Goal: Information Seeking & Learning: Find contact information

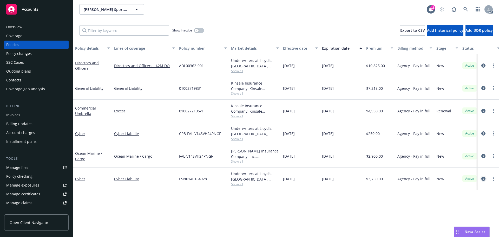
click at [485, 177] on icon "circleInformation" at bounding box center [484, 179] width 4 height 4
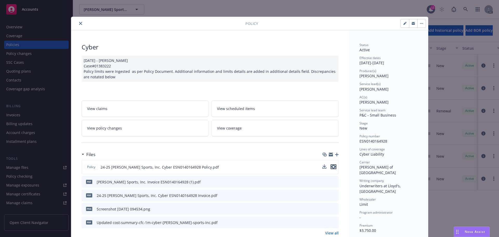
click at [331, 166] on icon "preview file" at bounding box center [333, 167] width 5 height 4
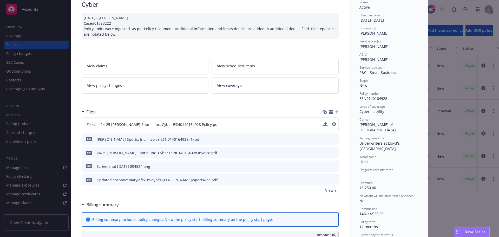
scroll to position [78, 0]
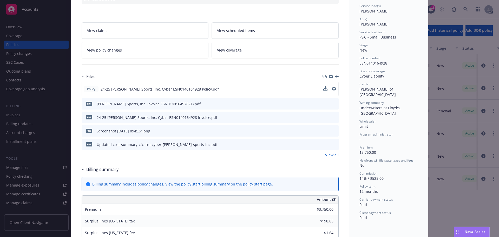
click at [333, 157] on link "View all" at bounding box center [332, 154] width 14 height 5
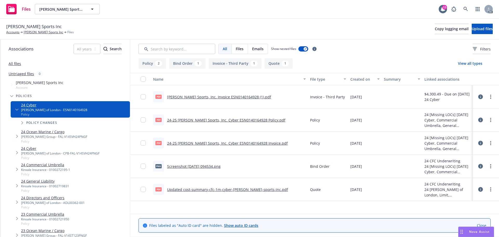
drag, startPoint x: 15, startPoint y: 63, endPoint x: 22, endPoint y: 62, distance: 6.7
click at [15, 63] on link "All files" at bounding box center [15, 63] width 12 height 5
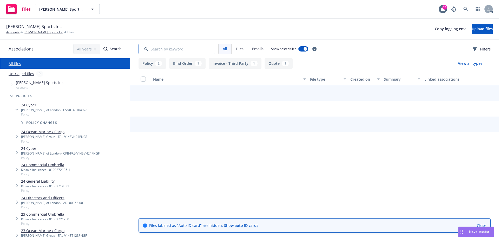
click at [174, 49] on input "Search by keyword..." at bounding box center [177, 49] width 77 height 10
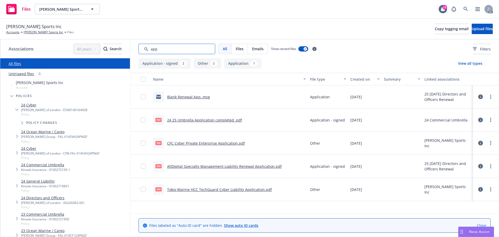
type input "app"
click at [229, 146] on div "CFC Cyber Private Enterprise Application.pdf" at bounding box center [206, 142] width 78 height 5
click at [230, 144] on link "CFC Cyber Private Enterprise Application.pdf" at bounding box center [206, 143] width 78 height 5
click at [242, 188] on link "Tokio Marine HCC TechGuard Cyber Liability Application.pdf" at bounding box center [219, 189] width 105 height 5
drag, startPoint x: 172, startPoint y: 49, endPoint x: 136, endPoint y: 53, distance: 36.1
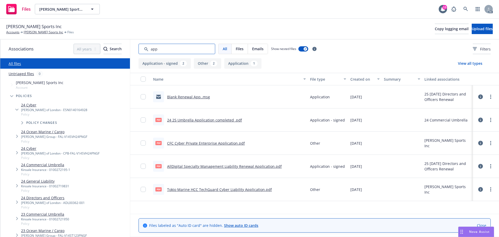
click at [136, 53] on div "All Files Emails Show nested files Filters" at bounding box center [314, 49] width 369 height 19
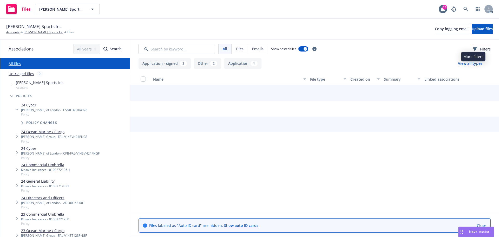
click at [473, 50] on icon at bounding box center [475, 49] width 4 height 4
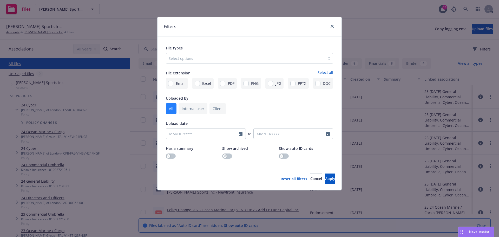
click at [196, 56] on div at bounding box center [246, 58] width 154 height 6
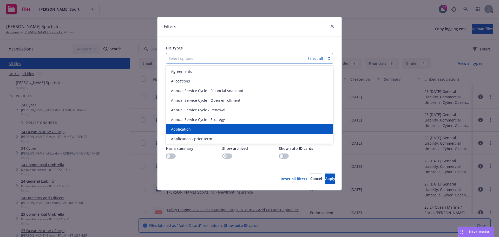
click at [193, 126] on div "Application" at bounding box center [249, 128] width 161 height 5
click at [193, 126] on span "Application - prior term" at bounding box center [191, 128] width 41 height 5
click at [193, 126] on span "Application - signed" at bounding box center [188, 128] width 35 height 5
click at [193, 126] on span "Application - unsigned" at bounding box center [191, 128] width 40 height 5
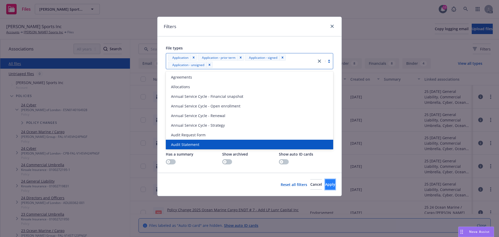
click at [325, 186] on span "Apply" at bounding box center [330, 184] width 10 height 5
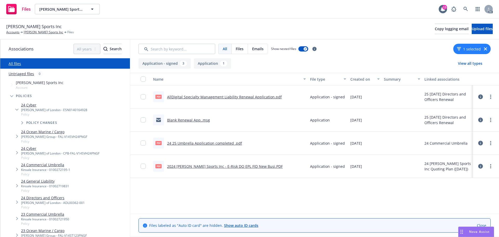
click at [279, 112] on div "Blank Renewal App..msg" at bounding box center [229, 119] width 157 height 23
click at [36, 32] on link "IDA Sports Inc" at bounding box center [44, 32] width 40 height 5
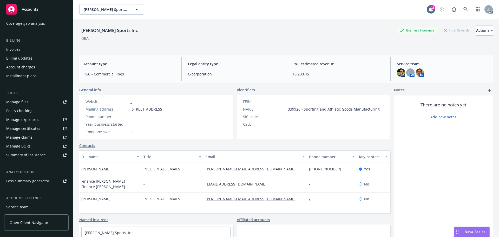
scroll to position [102, 0]
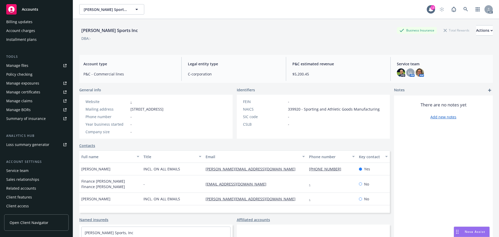
click at [30, 170] on div "Service team" at bounding box center [36, 170] width 60 height 8
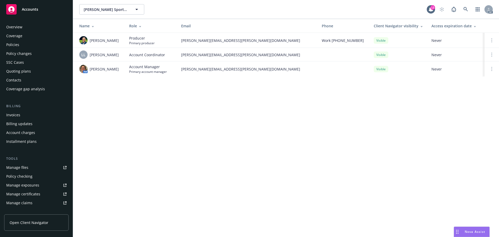
click at [3, 28] on div "Overview Coverage Policies Policy changes SSC Cases Quoting plans Contacts Cove…" at bounding box center [36, 127] width 73 height 220
click at [10, 25] on div "Overview" at bounding box center [14, 27] width 16 height 8
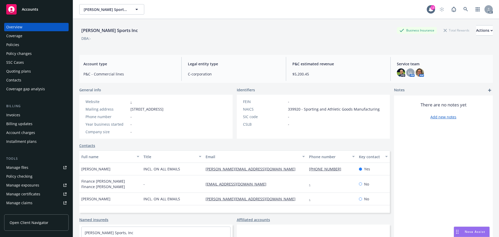
drag, startPoint x: 38, startPoint y: 47, endPoint x: 47, endPoint y: 49, distance: 9.5
click at [38, 47] on div "Policies" at bounding box center [36, 45] width 60 height 8
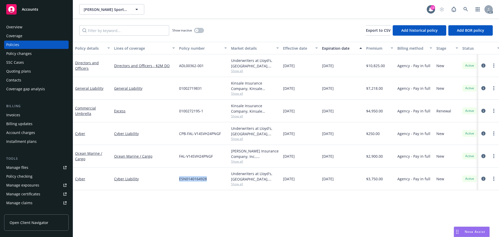
drag, startPoint x: 209, startPoint y: 178, endPoint x: 176, endPoint y: 181, distance: 33.4
click at [176, 181] on div "Cyber Cyber Liability ESN0140164928 Underwriters at Lloyd's, London, Lloyd's of…" at bounding box center [324, 179] width 502 height 23
copy div "ESN0140164928"
click at [31, 27] on div "Overview" at bounding box center [36, 27] width 60 height 8
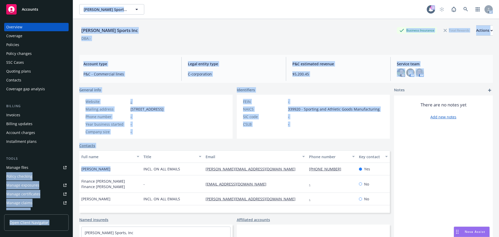
drag, startPoint x: 99, startPoint y: 168, endPoint x: 71, endPoint y: 170, distance: 28.2
click at [71, 170] on div "Accounts Overview Coverage Policies Policy changes SSC Cases Quoting plans Cont…" at bounding box center [249, 118] width 499 height 237
click at [114, 171] on div "Rachel LaSala" at bounding box center [110, 169] width 62 height 12
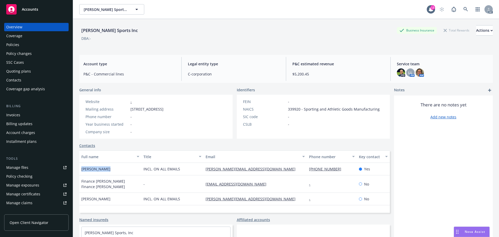
drag, startPoint x: 111, startPoint y: 170, endPoint x: 79, endPoint y: 171, distance: 32.3
click at [79, 171] on div "IDA Sports Inc Business Insurance Total Rewards Actions DBA: - Account type P&C…" at bounding box center [286, 137] width 426 height 237
copy span "Rachel LaSala"
drag, startPoint x: 252, startPoint y: 171, endPoint x: 203, endPoint y: 170, distance: 49.2
click at [204, 170] on div "rachel@idasports.com" at bounding box center [256, 169] width 104 height 12
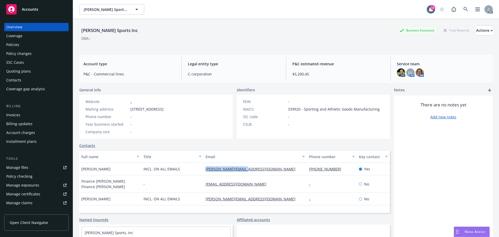
copy link "rachel@idasports.com"
click at [295, 168] on div "rachel@idasports.com" at bounding box center [256, 169] width 104 height 12
drag, startPoint x: 302, startPoint y: 169, endPoint x: 341, endPoint y: 169, distance: 39.3
click at [341, 169] on div "Rachel LaSala INCL. ON ALL EMAILS rachel@idasports.com 631 445-9607 Yes" at bounding box center [234, 169] width 311 height 12
copy div "631 445-9607"
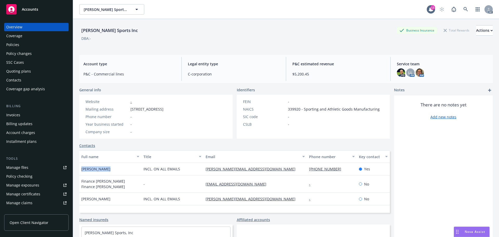
drag, startPoint x: 108, startPoint y: 168, endPoint x: 77, endPoint y: 169, distance: 31.2
click at [77, 169] on div "IDA Sports Inc Business Insurance Total Rewards Actions DBA: - Account type P&C…" at bounding box center [286, 137] width 426 height 237
copy span "Rachel LaSala"
click at [23, 44] on div "Policies" at bounding box center [36, 45] width 60 height 8
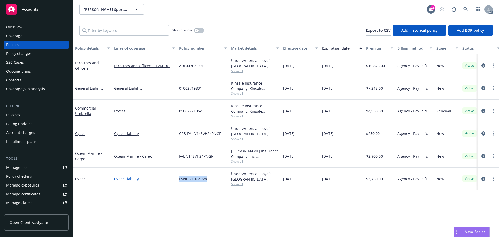
drag, startPoint x: 215, startPoint y: 182, endPoint x: 172, endPoint y: 180, distance: 43.2
click at [172, 180] on div "Cyber Cyber Liability ESN0140164928 Underwriters at Lloyd's, London, Lloyd's of…" at bounding box center [324, 179] width 502 height 23
copy div "ESN0140164928"
click at [21, 24] on div "Overview" at bounding box center [14, 27] width 16 height 8
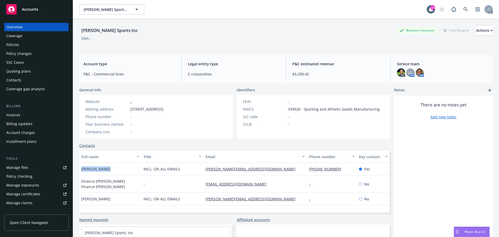
drag, startPoint x: 107, startPoint y: 169, endPoint x: 76, endPoint y: 169, distance: 31.5
click at [76, 169] on div "IDA Sports Inc Business Insurance Total Rewards Actions DBA: - Account type P&C…" at bounding box center [286, 137] width 426 height 237
copy span "Rachel LaSala"
click at [198, 169] on div "Rachel LaSala INCL. ON ALL EMAILS rachel@idasports.com 631 445-9607 Yes" at bounding box center [234, 169] width 311 height 12
copy div "rachel@idasports.com"
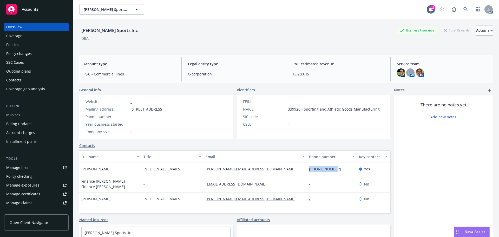
drag, startPoint x: 334, startPoint y: 168, endPoint x: 304, endPoint y: 170, distance: 29.2
click at [307, 170] on div "631 445-9607" at bounding box center [332, 169] width 50 height 12
copy link "631 445-9607"
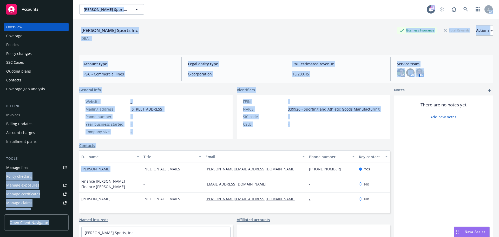
drag, startPoint x: 108, startPoint y: 170, endPoint x: 96, endPoint y: 169, distance: 11.8
click at [74, 170] on div "IDA Sports Inc Business Insurance Total Rewards Actions DBA: - Account type P&C…" at bounding box center [286, 137] width 426 height 237
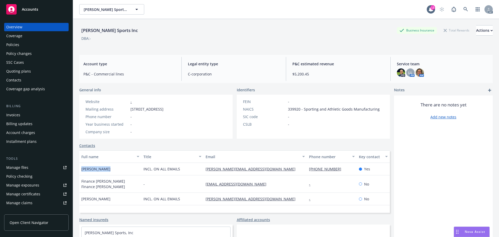
copy span "Rachel LaSala"
drag, startPoint x: 121, startPoint y: 169, endPoint x: 113, endPoint y: 168, distance: 7.9
click at [121, 169] on div "Rachel LaSala" at bounding box center [110, 169] width 62 height 12
click at [111, 167] on div "Rachel LaSala" at bounding box center [110, 169] width 62 height 12
click at [114, 167] on div "Rachel LaSala" at bounding box center [110, 169] width 62 height 12
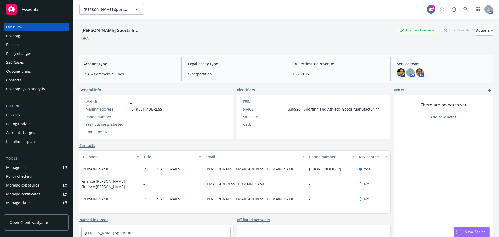
click at [104, 167] on span "Rachel LaSala" at bounding box center [95, 168] width 29 height 5
drag, startPoint x: 110, startPoint y: 167, endPoint x: 107, endPoint y: 170, distance: 4.1
click at [102, 175] on div "Rachel LaSala" at bounding box center [110, 169] width 62 height 12
click at [105, 174] on div "Rachel LaSala" at bounding box center [110, 169] width 62 height 12
click at [79, 169] on div "Rachel LaSala" at bounding box center [110, 169] width 62 height 12
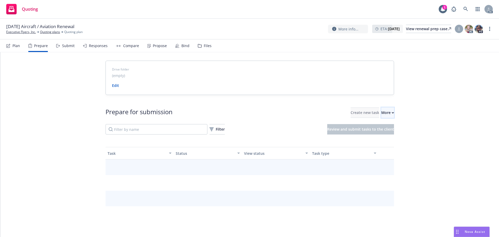
click at [382, 115] on div "More" at bounding box center [388, 113] width 13 height 10
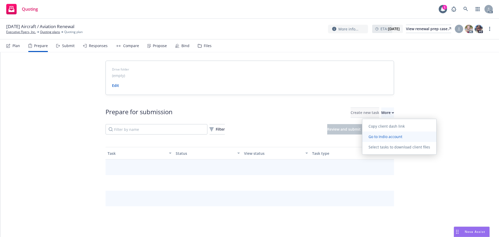
click at [382, 135] on span "Go to Indio account" at bounding box center [386, 136] width 46 height 5
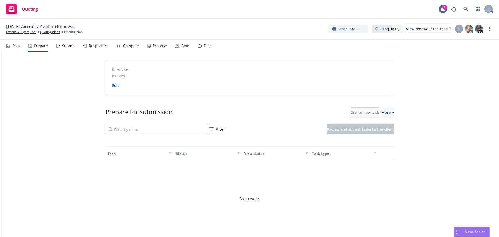
drag, startPoint x: 25, startPoint y: 33, endPoint x: 27, endPoint y: 15, distance: 18.6
click at [25, 33] on link "Executive Flyers, Inc." at bounding box center [21, 32] width 30 height 5
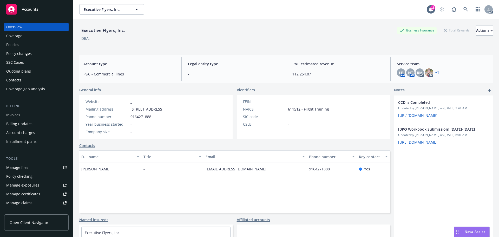
click at [304, 39] on div "DBA: -" at bounding box center [286, 38] width 414 height 5
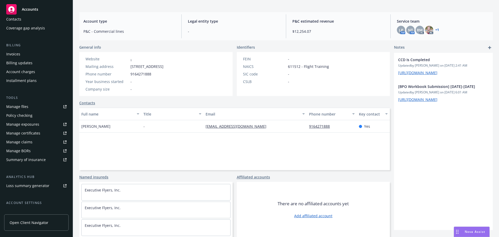
scroll to position [102, 0]
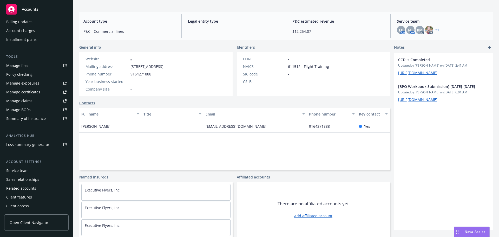
click at [21, 166] on div "Account settings Service team Sales relationships Related accounts Client featu…" at bounding box center [36, 184] width 65 height 51
click at [21, 168] on div "Service team" at bounding box center [17, 170] width 22 height 8
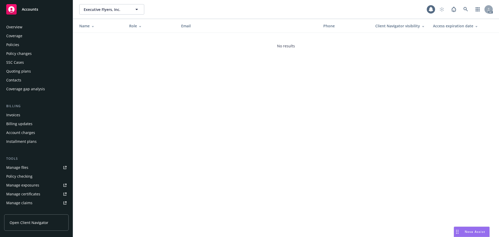
scroll to position [102, 0]
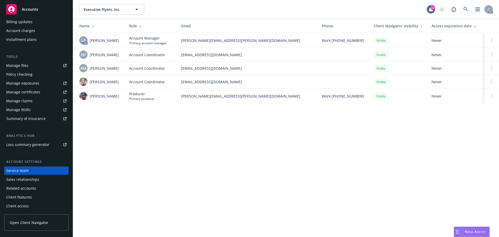
drag, startPoint x: 121, startPoint y: 51, endPoint x: 90, endPoint y: 55, distance: 31.7
click at [90, 55] on td "NT Ninuca Tatishvili" at bounding box center [99, 55] width 52 height 14
copy span "Ninuca Tatishvili"
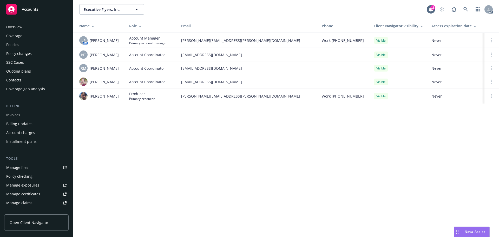
click at [40, 47] on div "Policies" at bounding box center [36, 45] width 60 height 8
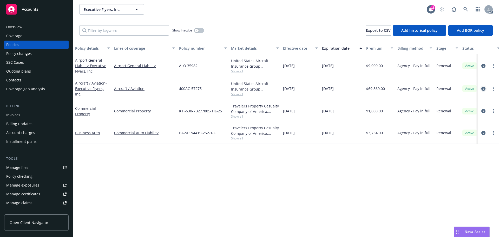
click at [485, 91] on link "circleInformation" at bounding box center [484, 89] width 6 height 6
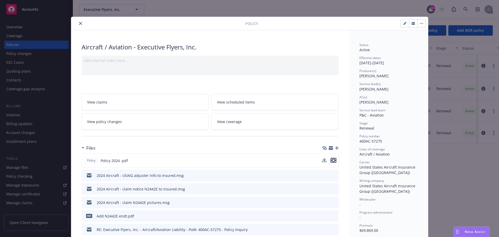
click at [333, 159] on icon "preview file" at bounding box center [333, 160] width 5 height 4
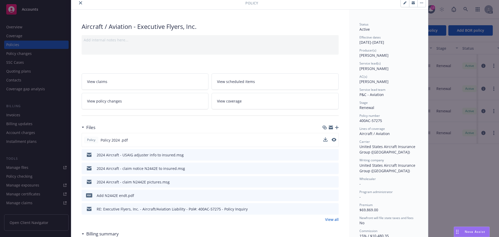
scroll to position [52, 0]
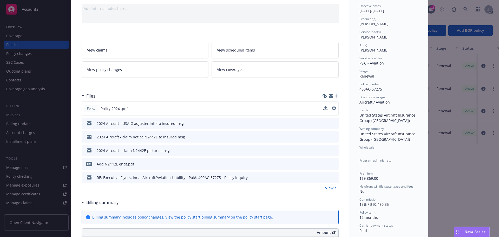
click at [331, 186] on link "View all" at bounding box center [332, 187] width 14 height 5
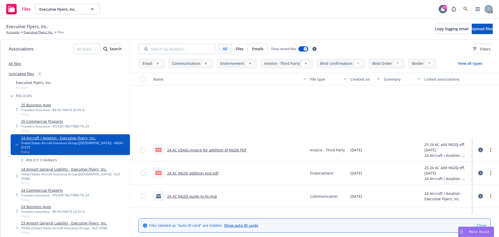
scroll to position [338, 0]
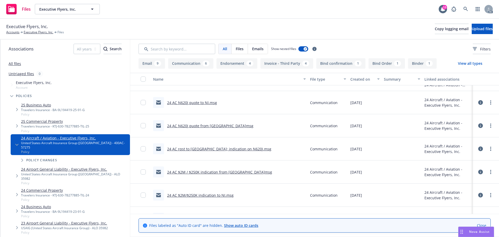
click at [467, 66] on button "View all types" at bounding box center [470, 63] width 41 height 10
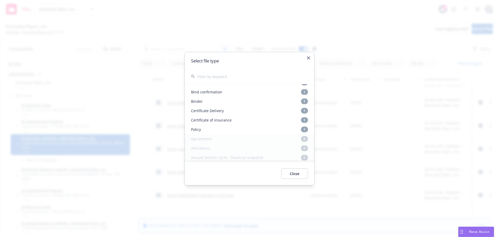
scroll to position [78, 0]
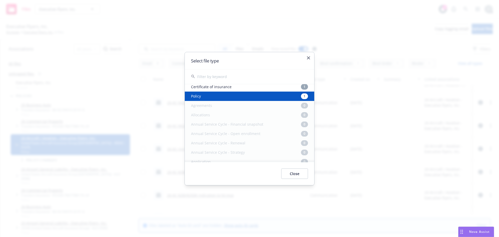
click at [222, 97] on div "Policy 1" at bounding box center [250, 95] width 130 height 9
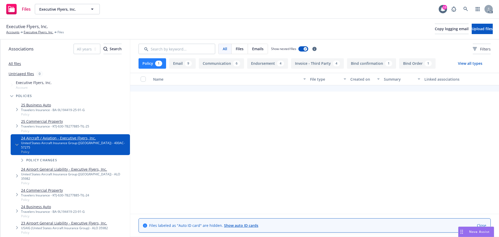
scroll to position [0, 0]
click at [271, 64] on button "Endorsement 4" at bounding box center [267, 63] width 41 height 10
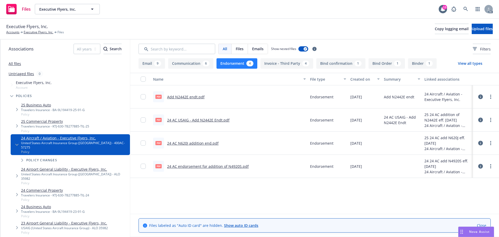
click at [207, 165] on link "24 AC endorsement for addition of N4920S.pdf" at bounding box center [208, 166] width 82 height 5
click at [181, 144] on link "24 AC N620J addition end.pdf" at bounding box center [193, 143] width 52 height 5
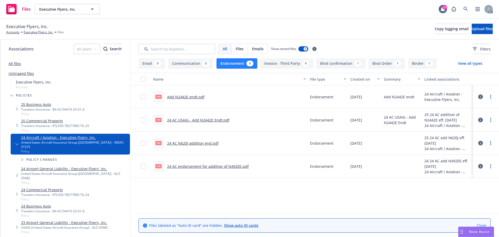
click at [183, 119] on link "24 AC USAIG - Add N2442E Endt.pdf" at bounding box center [198, 120] width 62 height 5
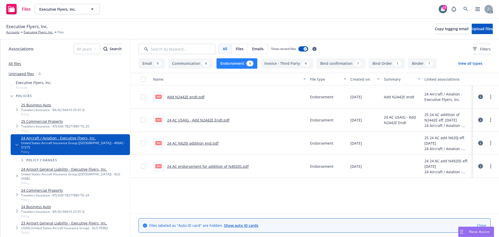
click at [181, 98] on link "Add N2442E endt.pdf" at bounding box center [185, 96] width 37 height 5
click at [16, 62] on link "All files" at bounding box center [15, 63] width 12 height 5
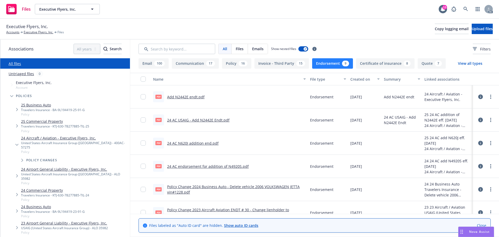
click at [333, 64] on button "Endorsement 9" at bounding box center [332, 63] width 41 height 10
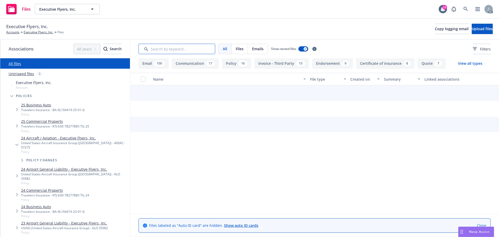
click at [210, 52] on input "Search by keyword..." at bounding box center [177, 49] width 77 height 10
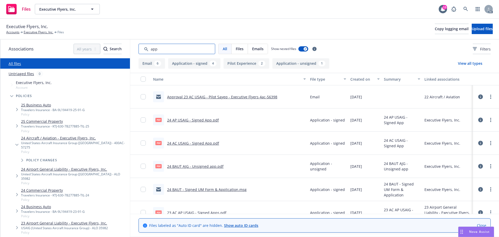
type input "app"
click at [373, 81] on div "Created on" at bounding box center [365, 78] width 29 height 5
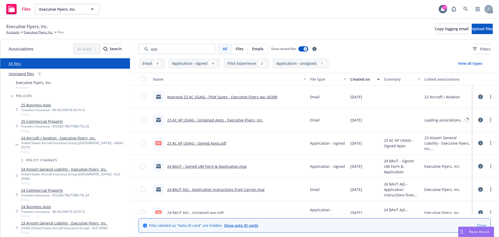
click at [367, 80] on div "Created on" at bounding box center [363, 78] width 24 height 5
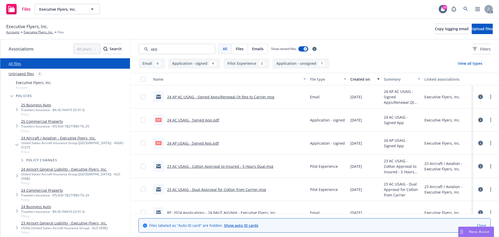
click at [211, 143] on link "24 AP USAIG - Signed App.pdf" at bounding box center [193, 143] width 52 height 5
click at [184, 122] on link "24 AC USAIG - Signed App.pdf" at bounding box center [193, 120] width 52 height 5
drag, startPoint x: 191, startPoint y: 46, endPoint x: 184, endPoint y: 47, distance: 7.1
click at [184, 47] on input "Search by keyword..." at bounding box center [177, 49] width 77 height 10
drag, startPoint x: 194, startPoint y: 47, endPoint x: 81, endPoint y: 48, distance: 112.9
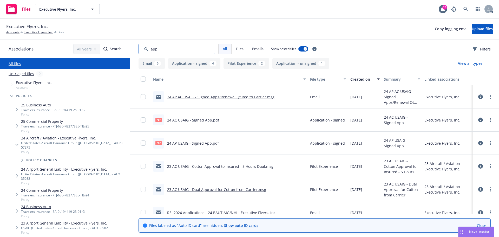
click at [81, 48] on div "Associations All years 2027 2026 2025 2024 2023 2022 2021 2020 2019 2018 2017 2…" at bounding box center [249, 138] width 499 height 197
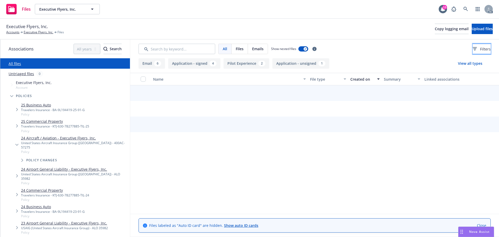
click at [473, 49] on button "Filters" at bounding box center [482, 49] width 18 height 10
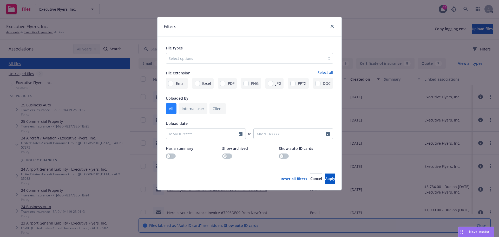
click at [236, 61] on div at bounding box center [246, 58] width 154 height 6
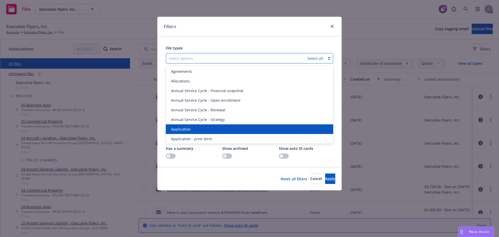
click at [198, 130] on div "Application" at bounding box center [249, 128] width 161 height 5
click at [198, 130] on span "Application - prior term" at bounding box center [191, 128] width 41 height 5
click at [198, 130] on span "Application - signed" at bounding box center [188, 128] width 35 height 5
click at [198, 130] on span "Application - unsigned" at bounding box center [191, 128] width 40 height 5
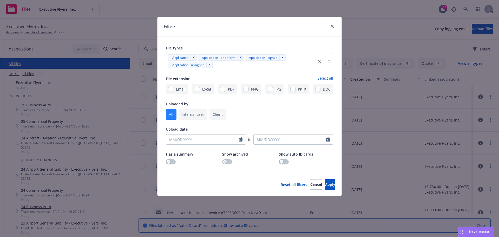
click at [307, 183] on div "Reset all filters Cancel Apply" at bounding box center [308, 184] width 55 height 10
click at [325, 183] on span "Apply" at bounding box center [330, 184] width 10 height 5
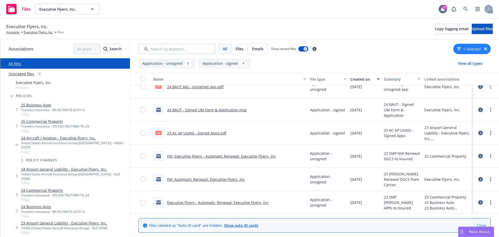
scroll to position [79, 0]
click at [40, 32] on link "Executive Flyers, Inc." at bounding box center [39, 32] width 30 height 5
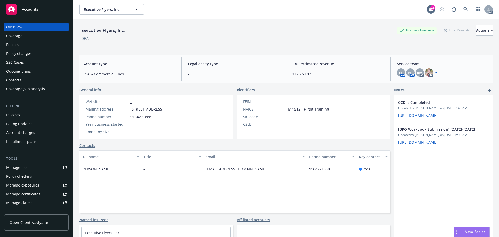
click at [11, 43] on div "Policies" at bounding box center [12, 45] width 13 height 8
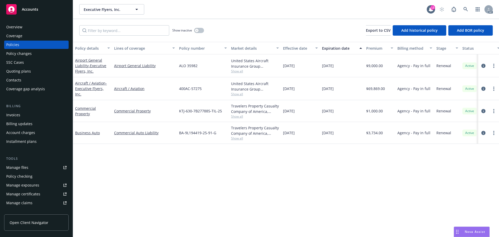
click at [427, 186] on div "Policy details Lines of coverage Policy number Market details Effective date Ex…" at bounding box center [286, 139] width 426 height 195
click at [366, 174] on div "Policy details Lines of coverage Policy number Market details Effective date Ex…" at bounding box center [286, 139] width 426 height 195
drag, startPoint x: 153, startPoint y: 89, endPoint x: 115, endPoint y: 93, distance: 38.0
click at [115, 93] on div "Aircraft / Aviation" at bounding box center [144, 88] width 65 height 23
copy link "Aircraft / Aviation"
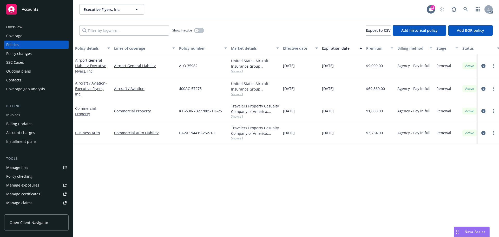
click at [151, 101] on div "Commercial Property" at bounding box center [144, 111] width 65 height 22
drag, startPoint x: 127, startPoint y: 89, endPoint x: 113, endPoint y: 91, distance: 13.4
click at [113, 91] on div "Aircraft / Aviation" at bounding box center [144, 88] width 65 height 23
copy link "Aircraft"
drag, startPoint x: 154, startPoint y: 64, endPoint x: 127, endPoint y: 67, distance: 27.8
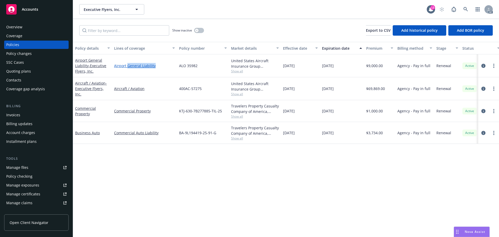
click at [127, 67] on link "Airport General Liability" at bounding box center [144, 65] width 61 height 5
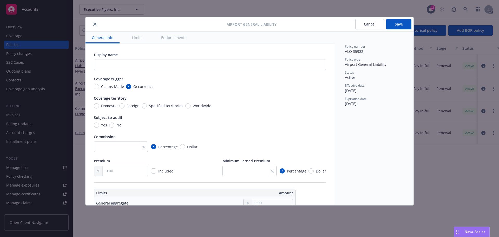
click at [97, 26] on button "close" at bounding box center [95, 24] width 6 height 6
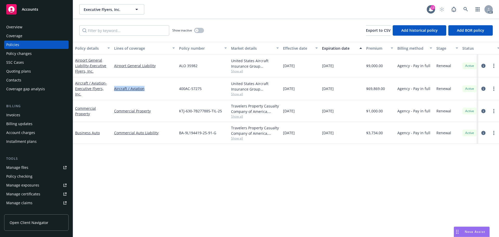
drag, startPoint x: 147, startPoint y: 91, endPoint x: 113, endPoint y: 92, distance: 33.9
click at [113, 92] on div "Aircraft / Aviation" at bounding box center [144, 88] width 65 height 23
copy link "Aircraft / Aviation"
click at [46, 30] on div "Overview" at bounding box center [36, 27] width 60 height 8
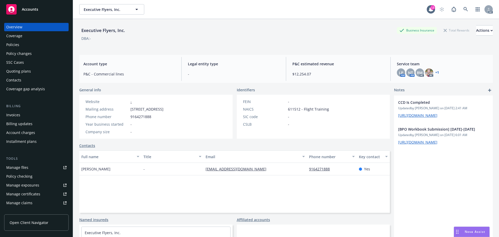
click at [22, 168] on div "Manage files" at bounding box center [17, 167] width 22 height 8
click at [12, 42] on div "Policies" at bounding box center [12, 45] width 13 height 8
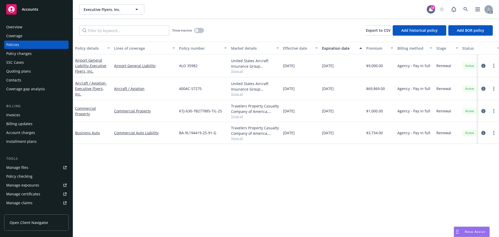
click at [23, 31] on div "Overview" at bounding box center [36, 27] width 60 height 8
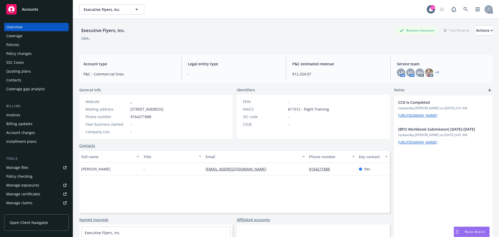
click at [32, 44] on div "Policies" at bounding box center [36, 45] width 60 height 8
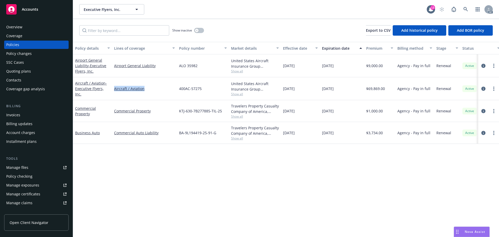
drag, startPoint x: 138, startPoint y: 91, endPoint x: 113, endPoint y: 92, distance: 24.8
click at [113, 92] on div "Aircraft / Aviation" at bounding box center [144, 88] width 65 height 23
copy link "Aircraft / Aviation"
drag, startPoint x: 140, startPoint y: 65, endPoint x: 115, endPoint y: 68, distance: 25.1
click at [115, 68] on link "Airport General Liability" at bounding box center [144, 65] width 61 height 5
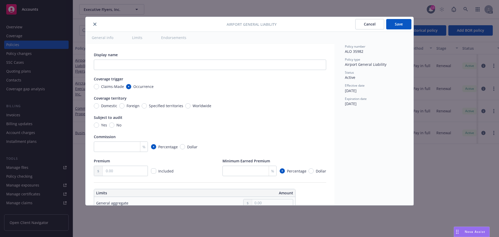
type textarea "x"
click at [95, 25] on icon "close" at bounding box center [94, 24] width 3 height 3
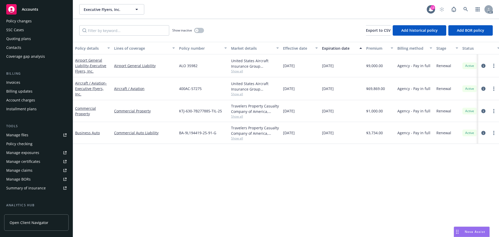
scroll to position [102, 0]
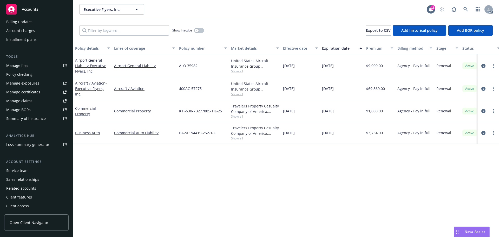
click at [26, 174] on div "Service team" at bounding box center [17, 170] width 22 height 8
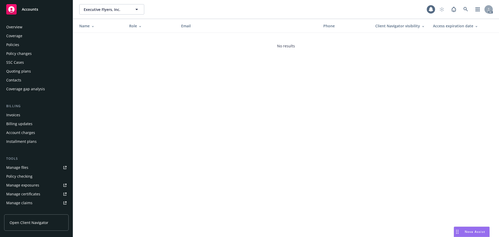
scroll to position [102, 0]
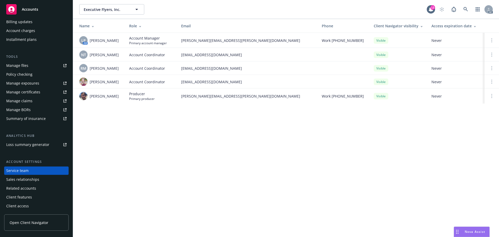
drag, startPoint x: 119, startPoint y: 57, endPoint x: 89, endPoint y: 58, distance: 29.7
click at [89, 58] on div "NT [PERSON_NAME]" at bounding box center [100, 54] width 42 height 8
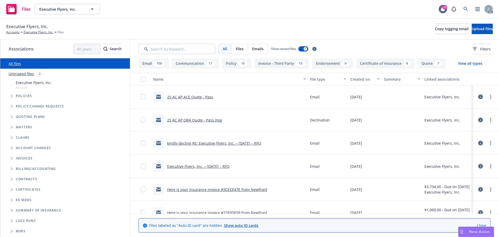
click at [9, 97] on span "Tree Example" at bounding box center [12, 96] width 8 height 8
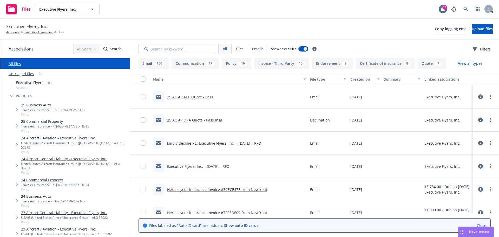
click at [80, 140] on link "24 Aircraft / Aviation - Executive Flyers, Inc." at bounding box center [74, 137] width 107 height 5
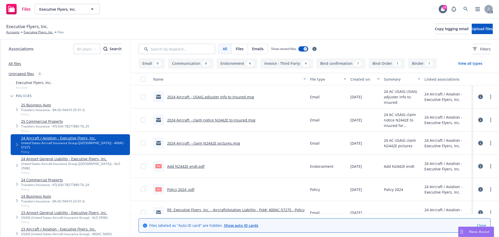
click at [472, 64] on button "View all types" at bounding box center [470, 63] width 41 height 10
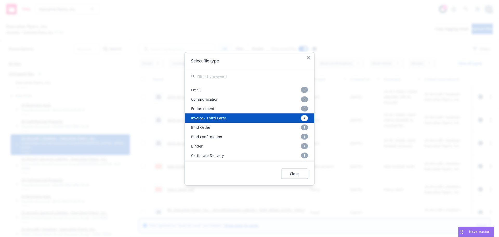
click at [213, 113] on div "Invoice - Third Party 4" at bounding box center [250, 117] width 130 height 9
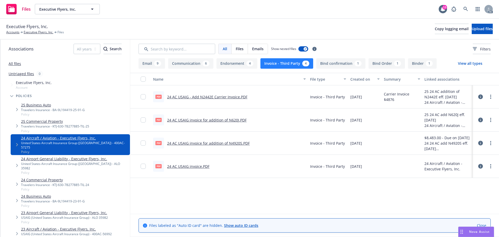
click at [243, 61] on button "Endorsement 4" at bounding box center [237, 63] width 41 height 10
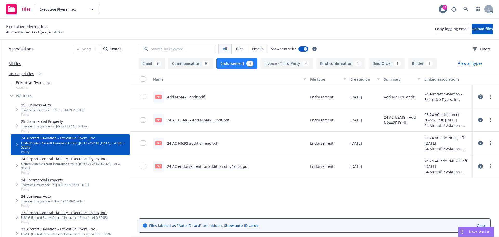
click at [357, 207] on div "Name File type Created on Summary Linked associations pdf Add N2442E endt.pdf E…" at bounding box center [314, 143] width 369 height 141
click at [484, 166] on div at bounding box center [487, 166] width 16 height 10
click at [483, 166] on button at bounding box center [481, 166] width 5 height 10
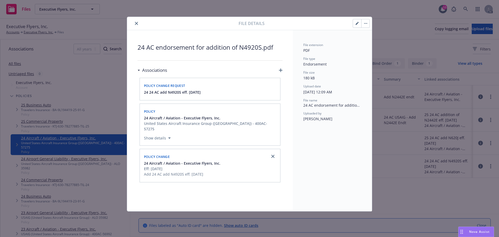
click at [133, 26] on div at bounding box center [184, 23] width 110 height 6
click at [135, 23] on icon "close" at bounding box center [136, 23] width 3 height 3
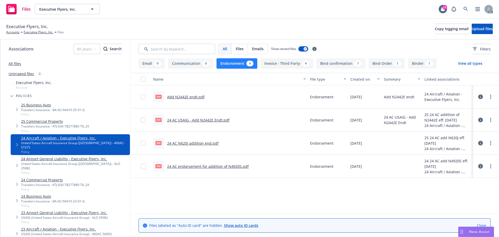
click at [482, 143] on icon at bounding box center [481, 143] width 5 height 5
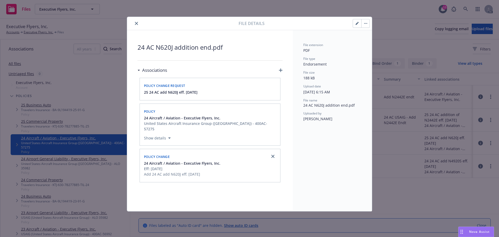
click at [135, 24] on icon "close" at bounding box center [136, 23] width 3 height 3
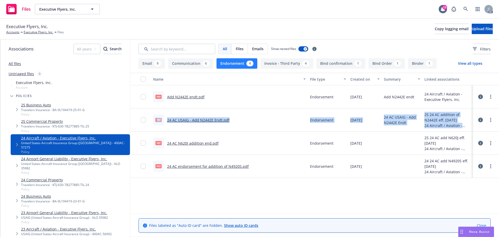
drag, startPoint x: 478, startPoint y: 98, endPoint x: 476, endPoint y: 116, distance: 17.8
click at [476, 116] on div "pdf Add N2442E endt.pdf Endorsement 04/03/2025 Add N2442E endt 24 Aircraft / Av…" at bounding box center [314, 131] width 369 height 92
click at [480, 120] on icon at bounding box center [481, 120] width 5 height 5
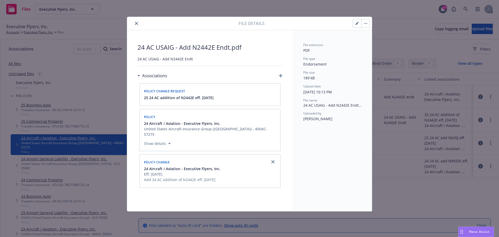
click at [140, 23] on div at bounding box center [184, 23] width 110 height 6
click at [134, 24] on button "close" at bounding box center [136, 23] width 6 height 6
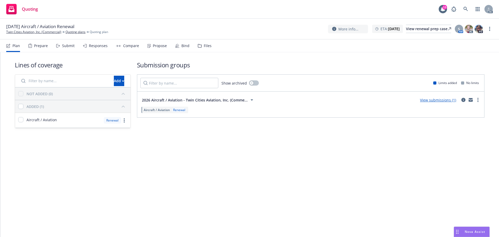
click at [47, 46] on div "Prepare" at bounding box center [41, 46] width 14 height 4
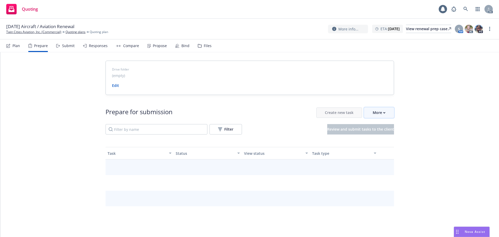
click at [373, 116] on div "More" at bounding box center [379, 113] width 13 height 10
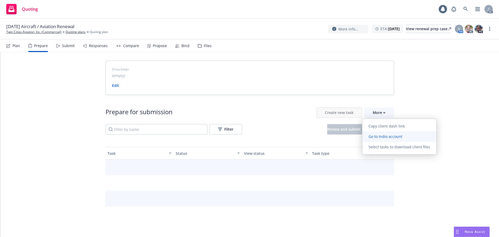
click at [373, 136] on span "Go to Indio account" at bounding box center [386, 136] width 46 height 5
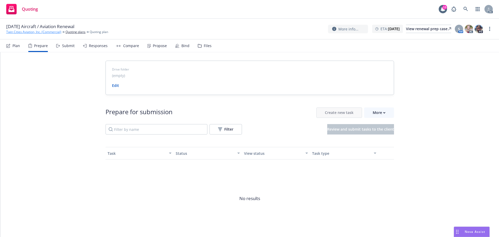
click at [28, 32] on link "Twin Cities Aviation, Inc. (Commercial)" at bounding box center [33, 32] width 55 height 5
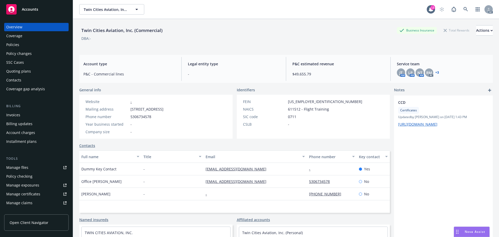
click at [274, 48] on div "Twin Cities Aviation, Inc. (Commercial) Business Insurance Total Rewards Action…" at bounding box center [286, 35] width 414 height 32
click at [89, 197] on span "[PERSON_NAME]" at bounding box center [95, 193] width 29 height 5
drag, startPoint x: 91, startPoint y: 199, endPoint x: 77, endPoint y: 197, distance: 13.9
click at [77, 197] on div "Twin Cities Aviation, Inc. (Commercial) Business Insurance Total Rewards Action…" at bounding box center [286, 137] width 426 height 237
copy span "mark"
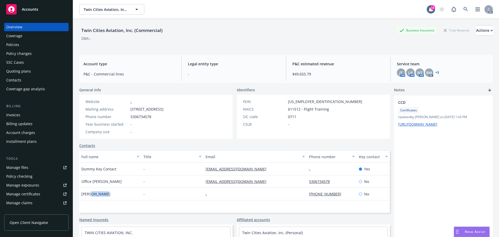
drag, startPoint x: 112, startPoint y: 200, endPoint x: 91, endPoint y: 199, distance: 20.6
click at [91, 199] on div "[PERSON_NAME]" at bounding box center [110, 194] width 62 height 12
copy span "Minkema"
drag, startPoint x: 304, startPoint y: 202, endPoint x: 333, endPoint y: 203, distance: 28.9
click at [333, 200] on div "[PERSON_NAME] - - [PHONE_NUMBER] No" at bounding box center [234, 194] width 311 height 12
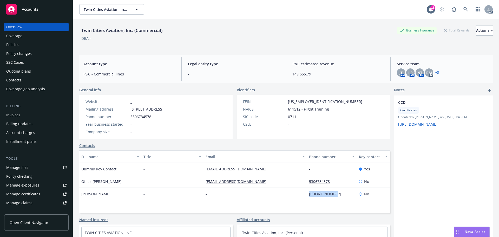
copy div "[PHONE_NUMBER]"
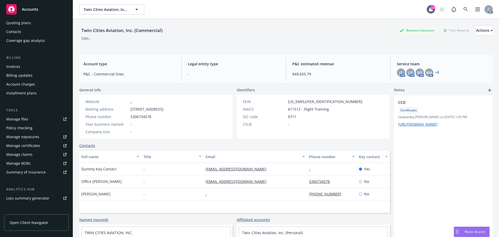
scroll to position [102, 0]
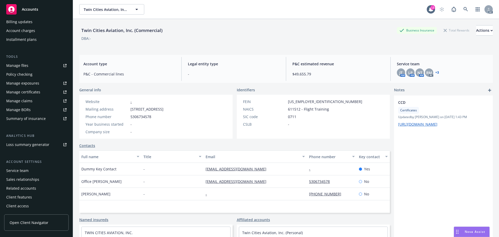
click at [24, 171] on div "Service team" at bounding box center [17, 170] width 22 height 8
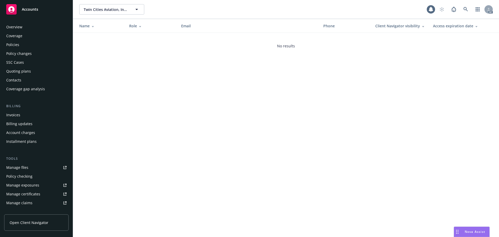
scroll to position [102, 0]
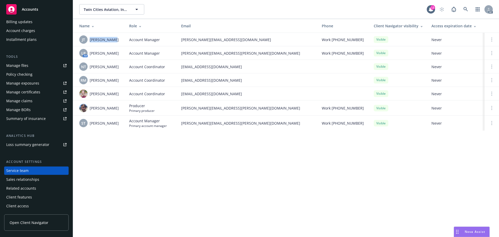
drag, startPoint x: 118, startPoint y: 41, endPoint x: 89, endPoint y: 43, distance: 29.0
click at [89, 43] on div "[PERSON_NAME] [PERSON_NAME] Thai" at bounding box center [100, 39] width 42 height 8
drag, startPoint x: 121, startPoint y: 65, endPoint x: 88, endPoint y: 69, distance: 33.8
click at [88, 69] on td "NT [PERSON_NAME]" at bounding box center [99, 67] width 52 height 14
copy div "[PERSON_NAME]"
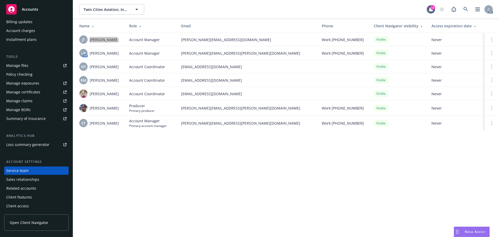
scroll to position [0, 0]
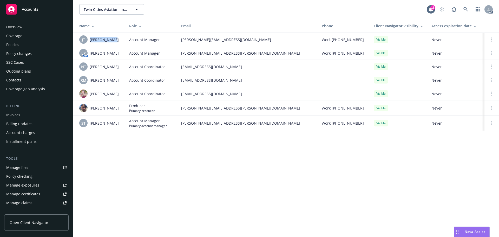
click at [15, 46] on div "Policies" at bounding box center [12, 45] width 13 height 8
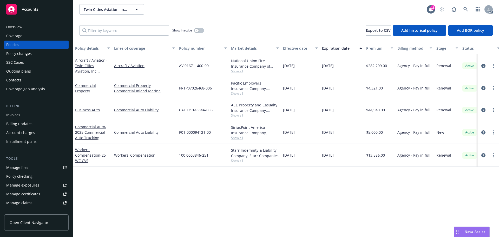
drag, startPoint x: 348, startPoint y: 64, endPoint x: 322, endPoint y: 69, distance: 26.1
click at [322, 69] on div "[DATE]" at bounding box center [342, 65] width 44 height 23
copy span "[DATE]"
drag, startPoint x: 149, startPoint y: 66, endPoint x: 114, endPoint y: 69, distance: 34.3
click at [114, 69] on div "Aircraft / Aviation" at bounding box center [144, 65] width 65 height 23
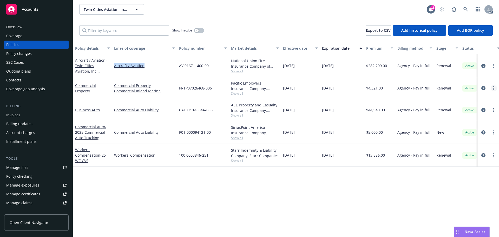
copy link "Aircraft / Aviation"
click at [483, 66] on icon "circleInformation" at bounding box center [484, 66] width 4 height 4
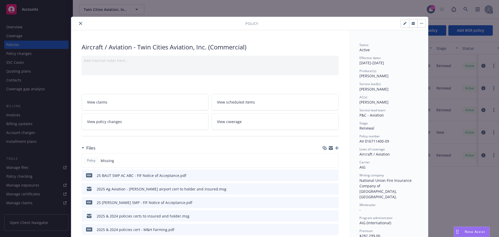
scroll to position [78, 0]
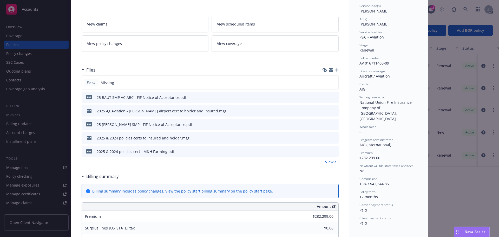
click at [331, 161] on link "View all" at bounding box center [332, 161] width 14 height 5
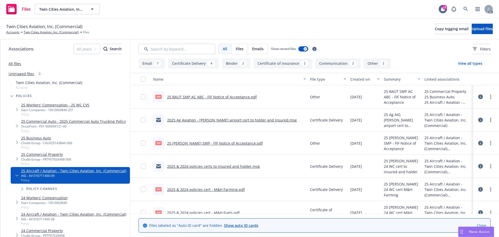
click at [326, 32] on div "Twin Cities Aviation, Inc. (Commercial) Accounts Twin Cities Aviation, Inc. (Co…" at bounding box center [249, 28] width 487 height 11
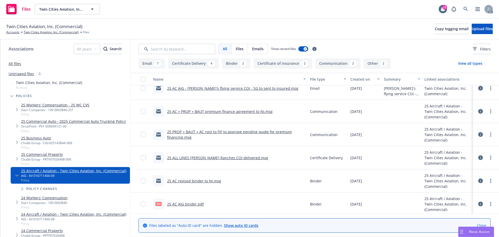
scroll to position [354, 0]
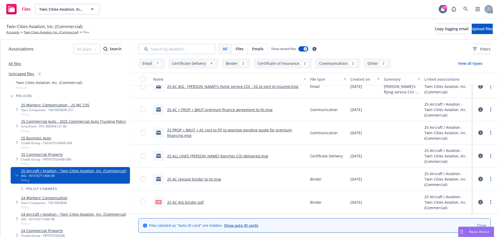
click at [210, 178] on link "25 AC revised binder to NI.msg" at bounding box center [194, 179] width 54 height 5
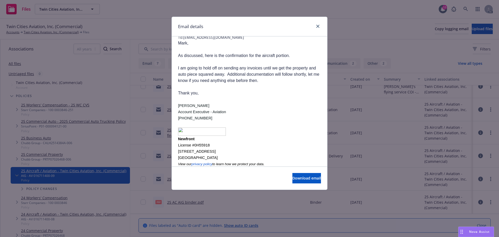
scroll to position [50, 0]
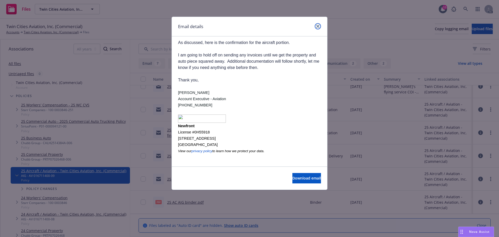
click at [318, 28] on link "close" at bounding box center [318, 26] width 6 height 6
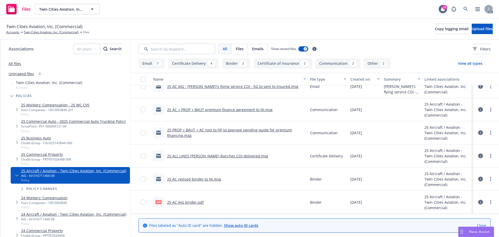
click at [283, 153] on div "25 ALL LINES [PERSON_NAME] Ranches COI delivered.msg" at bounding box center [229, 155] width 157 height 23
click at [16, 63] on link "All files" at bounding box center [15, 63] width 12 height 5
click at [208, 51] on input "Search by keyword..." at bounding box center [177, 49] width 77 height 10
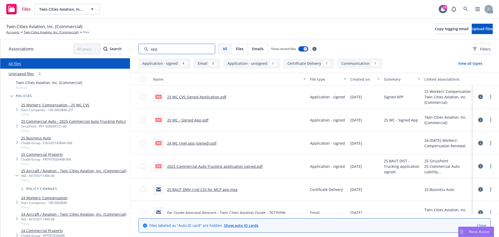
type input "app"
click at [370, 79] on div "Created on" at bounding box center [363, 78] width 24 height 5
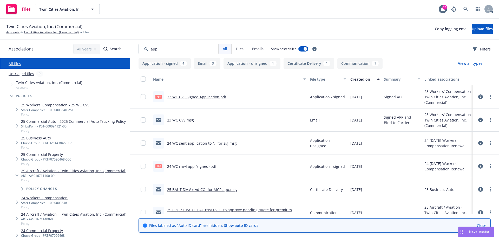
click at [369, 80] on div "Created on" at bounding box center [363, 78] width 24 height 5
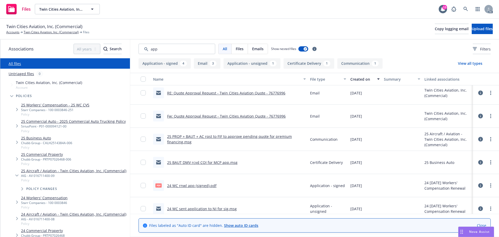
scroll to position [24, 0]
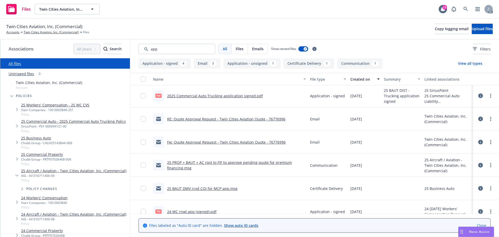
click at [375, 131] on div "[DATE]" at bounding box center [366, 142] width 34 height 23
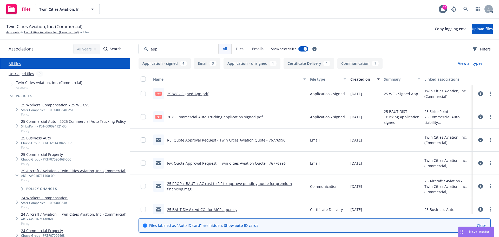
scroll to position [0, 0]
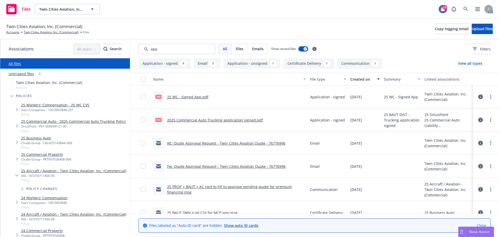
click at [345, 177] on div "Email" at bounding box center [328, 166] width 40 height 23
click at [256, 126] on div "pdf 2025 Commercial Auto Trucking application signed.pdf" at bounding box center [229, 119] width 157 height 23
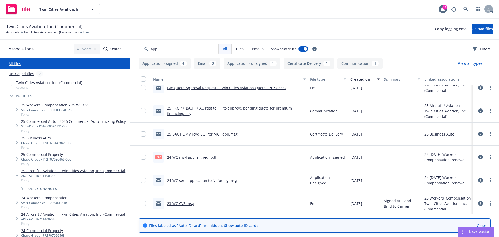
scroll to position [102, 0]
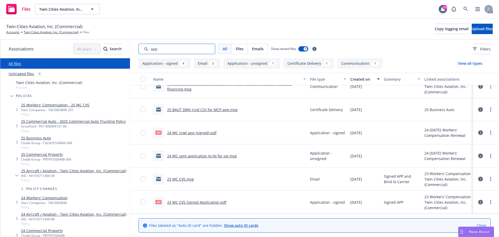
drag, startPoint x: 168, startPoint y: 49, endPoint x: 119, endPoint y: 48, distance: 48.9
click at [119, 48] on div "Associations All years 2027 2026 2025 2024 2023 2022 2021 2020 2019 2018 2017 2…" at bounding box center [249, 138] width 499 height 197
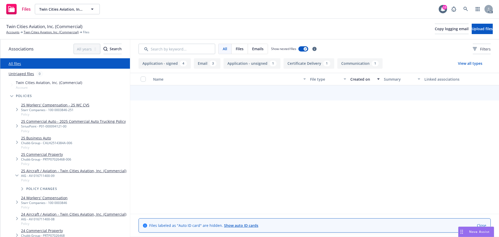
click at [464, 43] on div "All Files Emails Show nested files Filters" at bounding box center [314, 49] width 369 height 19
click at [473, 50] on button "Filters" at bounding box center [482, 49] width 18 height 10
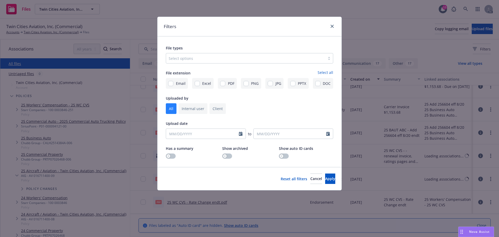
click at [246, 61] on div at bounding box center [246, 58] width 154 height 6
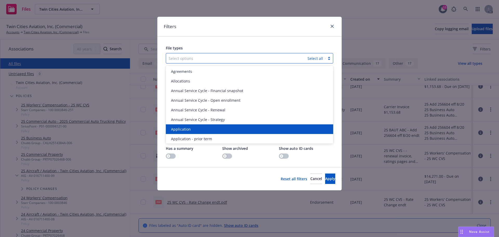
click at [207, 124] on div "Application" at bounding box center [250, 129] width 168 height 10
click at [207, 124] on div "Application - prior term" at bounding box center [250, 129] width 168 height 10
click at [207, 124] on div "Application - signed" at bounding box center [250, 129] width 168 height 10
click at [207, 124] on div "Application - unsigned" at bounding box center [250, 129] width 168 height 10
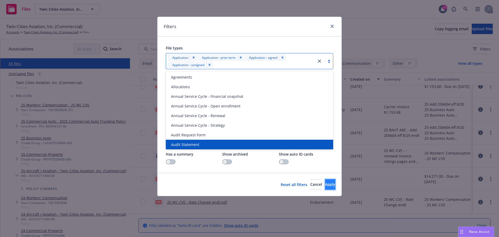
click at [325, 183] on span "Apply" at bounding box center [330, 184] width 10 height 5
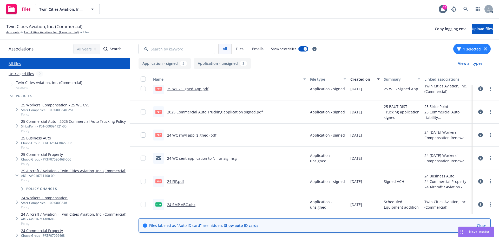
scroll to position [0, 0]
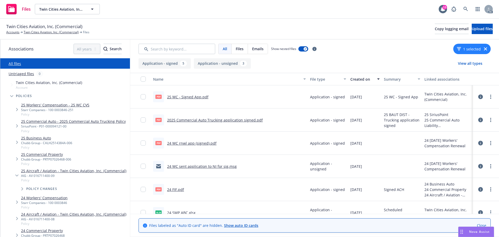
click at [194, 96] on link "25 WC - Signed App.pdf" at bounding box center [187, 96] width 41 height 5
click at [220, 119] on link "2025 Commercial Auto Trucking application signed.pdf" at bounding box center [215, 120] width 96 height 5
click at [197, 141] on link "24 WC rnwl app (signed).pdf" at bounding box center [191, 143] width 49 height 5
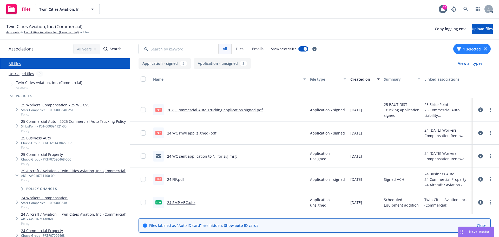
scroll to position [52, 0]
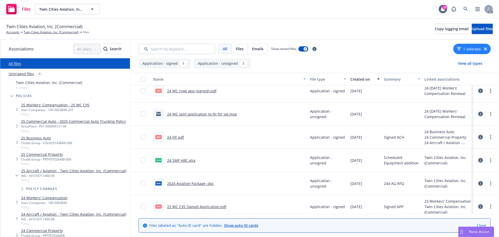
click at [182, 139] on link "24 FIF.pdf" at bounding box center [175, 137] width 17 height 5
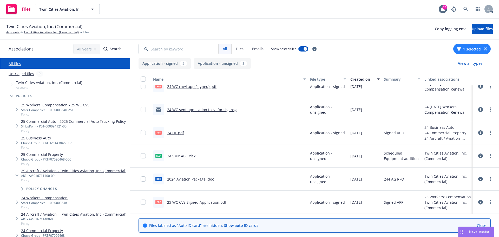
click at [182, 179] on link "2024 Aviation Package .doc" at bounding box center [190, 179] width 47 height 5
click at [50, 35] on link "Twin Cities Aviation, Inc. (Commercial)" at bounding box center [51, 32] width 55 height 5
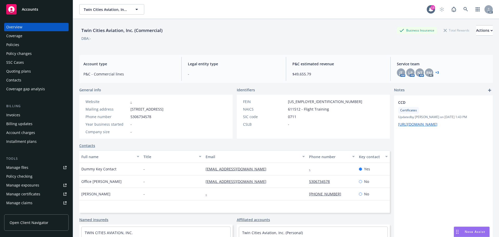
click at [13, 169] on div "Manage files" at bounding box center [17, 167] width 22 height 8
click at [279, 45] on div "Twin Cities Aviation, Inc. (Commercial) Business Insurance Total Rewards Action…" at bounding box center [286, 35] width 414 height 21
click at [400, 179] on div "CCD Certificates Updated by [PERSON_NAME] on [DATE] 1:43 PM [URL][DOMAIN_NAME]" at bounding box center [443, 183] width 99 height 177
click at [422, 175] on div "CCD Certificates Updated by [PERSON_NAME] on [DATE] 1:43 PM [URL][DOMAIN_NAME]" at bounding box center [443, 183] width 99 height 177
click at [19, 45] on div "Policies" at bounding box center [12, 45] width 13 height 8
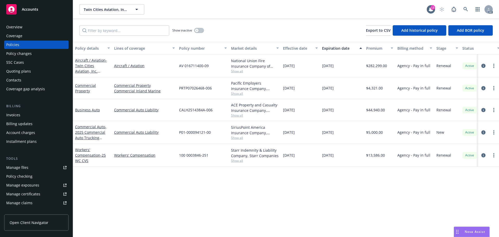
drag, startPoint x: 363, startPoint y: 188, endPoint x: 387, endPoint y: 186, distance: 23.2
click at [363, 188] on div "Policy details Lines of coverage Policy number Market details Effective date Ex…" at bounding box center [286, 139] width 426 height 195
drag, startPoint x: 345, startPoint y: 68, endPoint x: 323, endPoint y: 70, distance: 22.8
click at [323, 70] on div "[DATE]" at bounding box center [342, 65] width 44 height 23
copy span "[DATE]"
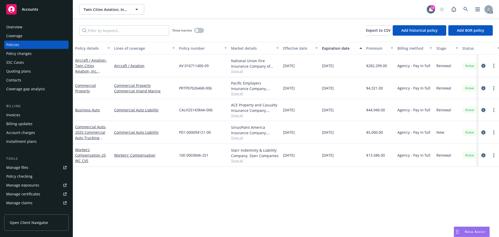
click at [344, 219] on div "Policy details Lines of coverage Policy number Market details Effective date Ex…" at bounding box center [286, 139] width 426 height 195
click at [26, 22] on div "Overview Coverage Policies Policy changes SSC Cases Quoting plans Contacts Cove…" at bounding box center [36, 127] width 73 height 220
click at [23, 23] on div "Overview" at bounding box center [36, 27] width 60 height 8
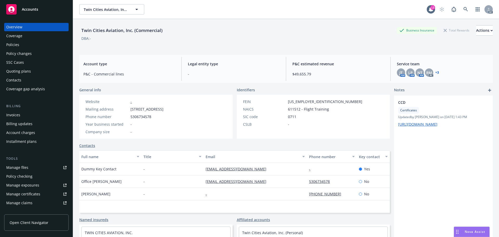
click at [30, 46] on div "Policies" at bounding box center [36, 45] width 60 height 8
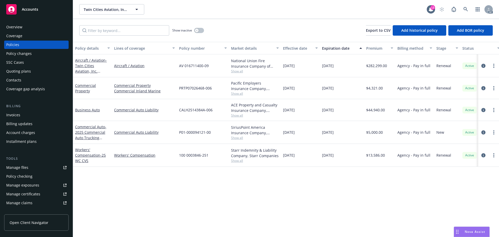
click at [235, 70] on span "Show all" at bounding box center [255, 71] width 48 height 4
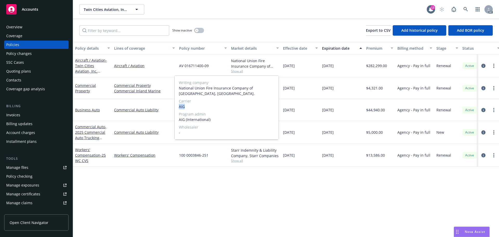
drag, startPoint x: 186, startPoint y: 104, endPoint x: 177, endPoint y: 105, distance: 9.6
click at [177, 105] on div "Writing company National Union Fire Insurance Company of [GEOGRAPHIC_DATA], [GE…" at bounding box center [227, 108] width 104 height 64
copy span "AIG"
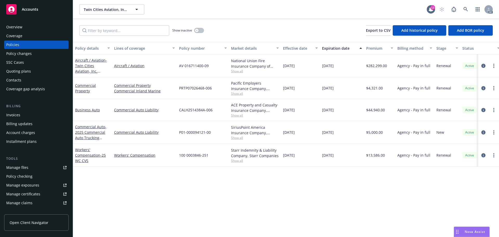
click at [380, 135] on span "$5,000.00" at bounding box center [375, 132] width 17 height 5
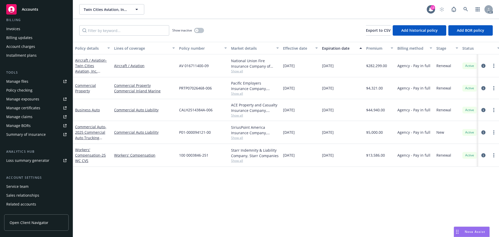
scroll to position [102, 0]
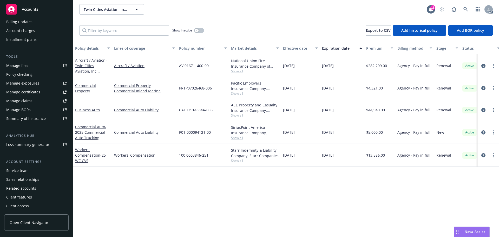
click at [25, 170] on div "Service team" at bounding box center [17, 170] width 22 height 8
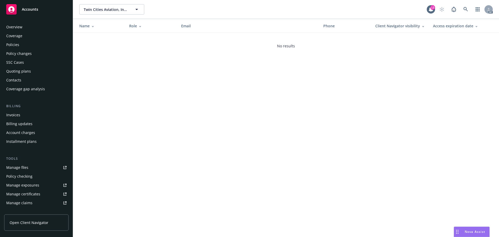
scroll to position [102, 0]
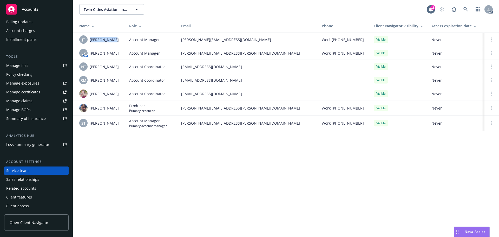
drag, startPoint x: 106, startPoint y: 39, endPoint x: 89, endPoint y: 39, distance: 16.7
click at [89, 39] on div "[PERSON_NAME] [PERSON_NAME] Thai" at bounding box center [100, 39] width 42 height 8
copy span "[PERSON_NAME]"
drag, startPoint x: 114, startPoint y: 66, endPoint x: 91, endPoint y: 68, distance: 23.8
click at [91, 68] on div "NT [PERSON_NAME]" at bounding box center [100, 66] width 42 height 8
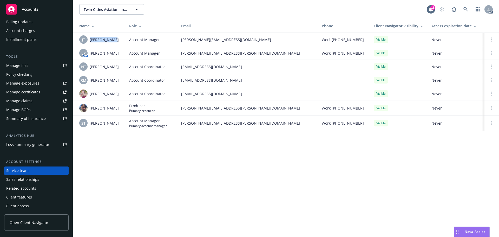
copy span "[PERSON_NAME]"
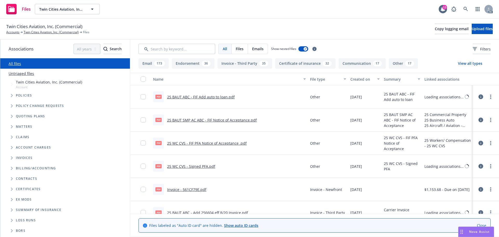
click at [14, 95] on span "Tree Example" at bounding box center [12, 95] width 8 height 8
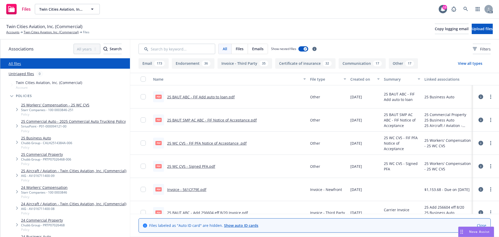
click at [94, 171] on link "25 Aircraft / Aviation - Twin Cities Aviation, Inc. (Commercial)" at bounding box center [73, 170] width 105 height 5
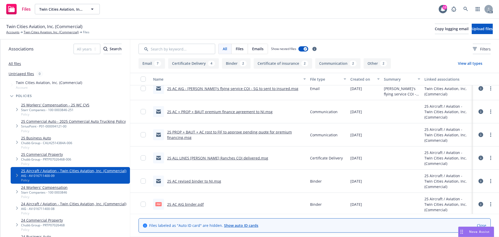
scroll to position [354, 0]
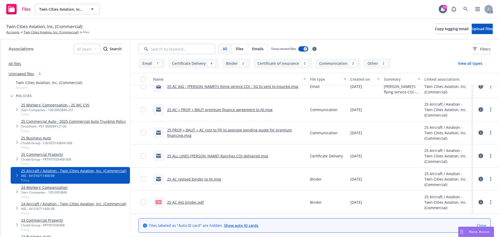
click at [191, 204] on link "25 AC AIG binder.pdf" at bounding box center [185, 202] width 37 height 5
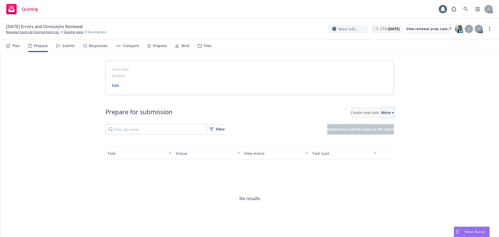
click at [382, 111] on div "More" at bounding box center [388, 113] width 13 height 10
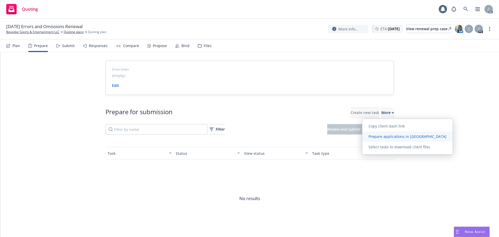
click at [388, 137] on span "Prepare applications in [GEOGRAPHIC_DATA]" at bounding box center [408, 136] width 91 height 5
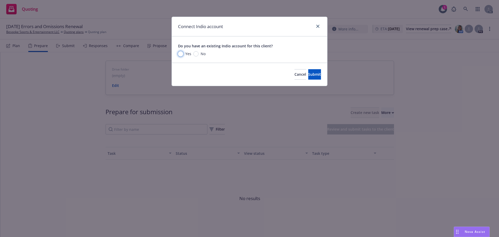
drag, startPoint x: 182, startPoint y: 52, endPoint x: 193, endPoint y: 59, distance: 12.4
click at [182, 52] on input "Yes" at bounding box center [180, 53] width 5 height 5
radio input "true"
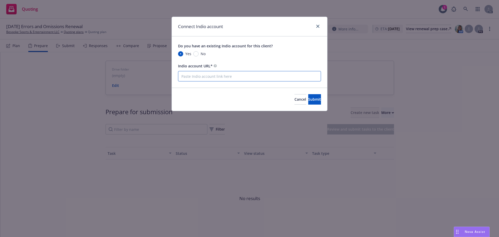
click at [223, 80] on input "Indio account URL*" at bounding box center [249, 76] width 143 height 10
paste input "[URL][DOMAIN_NAME]"
type input "[URL][DOMAIN_NAME]"
click at [309, 100] on button "Submit" at bounding box center [315, 99] width 13 height 10
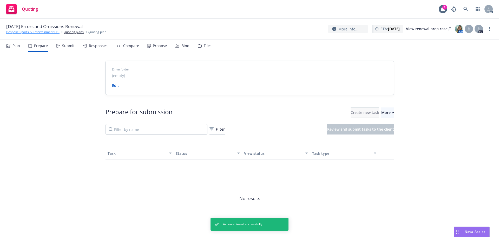
click at [43, 32] on link "Bespoke Sports & Entertainment LLC" at bounding box center [32, 32] width 53 height 5
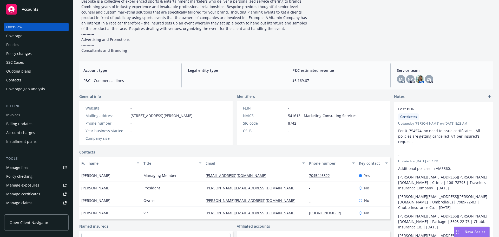
scroll to position [101, 0]
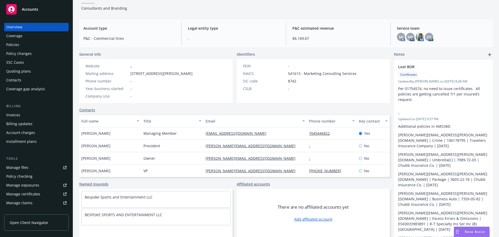
click at [261, 36] on span "-" at bounding box center [234, 38] width 92 height 5
click at [300, 104] on div "General info Website - Mailing address 1000 W Morehead Street, Ste 100M, Charlo…" at bounding box center [234, 144] width 311 height 185
drag, startPoint x: 300, startPoint y: 131, endPoint x: 334, endPoint y: 133, distance: 33.7
click at [334, 133] on div "Sharai Lavoie Managing Member slavoie@lavoiepllc.com 7045446822 Yes" at bounding box center [234, 133] width 311 height 12
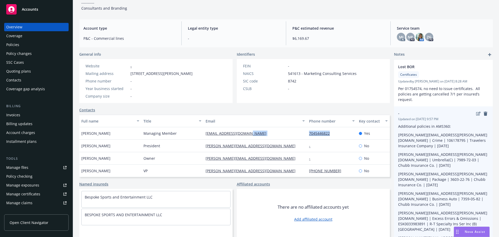
copy div "7045446822"
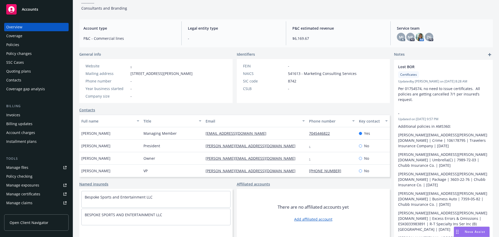
click at [307, 52] on div "Identifiers" at bounding box center [313, 54] width 153 height 5
drag, startPoint x: 137, startPoint y: 68, endPoint x: 190, endPoint y: 70, distance: 53.7
click at [190, 71] on div "Mailing address 1000 W Morehead Street, Ste 100M, Charlotte, NC, 28208" at bounding box center [139, 73] width 111 height 5
drag, startPoint x: 207, startPoint y: 68, endPoint x: 193, endPoint y: 69, distance: 14.3
click at [193, 71] on span "[STREET_ADDRESS][PERSON_NAME]" at bounding box center [162, 73] width 62 height 5
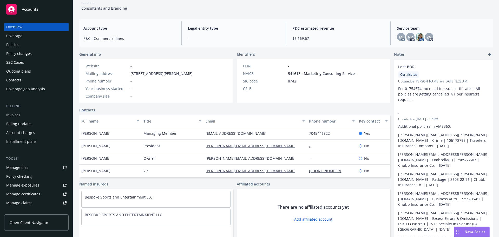
drag, startPoint x: 146, startPoint y: 74, endPoint x: 257, endPoint y: 89, distance: 112.0
click at [133, 73] on span "[STREET_ADDRESS][PERSON_NAME]" at bounding box center [162, 73] width 62 height 5
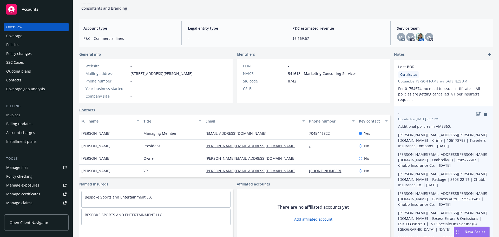
copy span "8208"
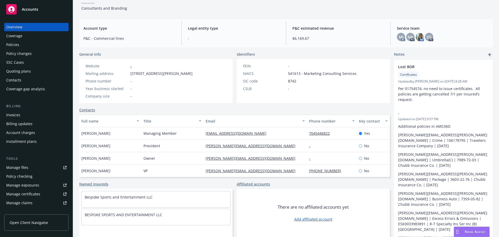
drag, startPoint x: 126, startPoint y: 74, endPoint x: 141, endPoint y: 74, distance: 14.3
click at [141, 74] on div "Mailing address 1000 W Morehead Street, Ste 100M, Charlotte, NC, 28208" at bounding box center [139, 73] width 111 height 5
click at [149, 74] on span "[STREET_ADDRESS][PERSON_NAME]" at bounding box center [162, 73] width 62 height 5
drag, startPoint x: 144, startPoint y: 74, endPoint x: 130, endPoint y: 74, distance: 14.6
click at [130, 74] on div "Mailing address 1000 W Morehead Street, Ste 100M, Charlotte, NC, 28208" at bounding box center [139, 73] width 111 height 5
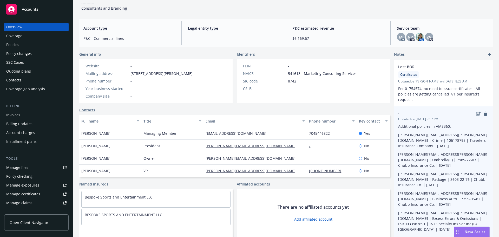
copy span "28208"
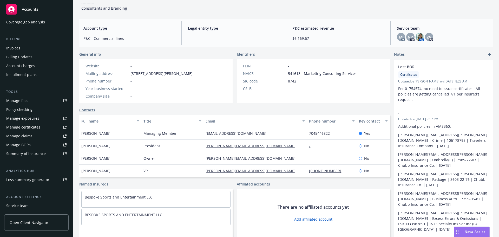
scroll to position [102, 0]
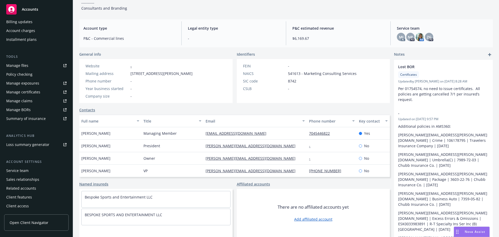
click at [29, 171] on div "Service team" at bounding box center [36, 170] width 60 height 8
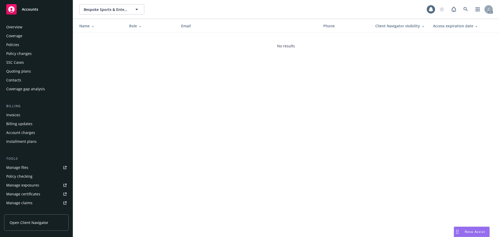
scroll to position [102, 0]
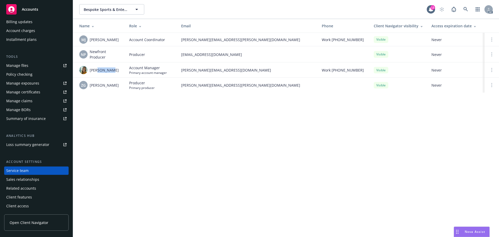
drag, startPoint x: 110, startPoint y: 69, endPoint x: 140, endPoint y: 71, distance: 31.0
click at [95, 71] on div "[PERSON_NAME]" at bounding box center [100, 70] width 42 height 8
click at [102, 70] on span "[PERSON_NAME]" at bounding box center [104, 69] width 29 height 5
drag, startPoint x: 114, startPoint y: 69, endPoint x: 89, endPoint y: 71, distance: 24.8
click at [89, 71] on div "[PERSON_NAME]" at bounding box center [100, 70] width 42 height 8
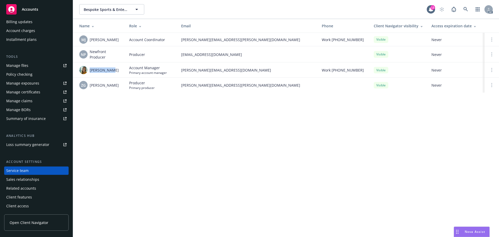
copy span "[PERSON_NAME]"
drag, startPoint x: 117, startPoint y: 40, endPoint x: 90, endPoint y: 43, distance: 27.2
click at [90, 43] on div "MJ Michael Jose" at bounding box center [100, 39] width 42 height 8
copy span "[PERSON_NAME]"
drag, startPoint x: 118, startPoint y: 85, endPoint x: 89, endPoint y: 85, distance: 29.7
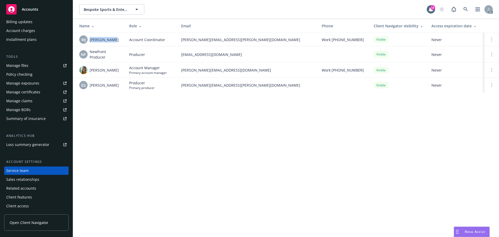
click at [89, 85] on div "ZG [PERSON_NAME]" at bounding box center [100, 85] width 42 height 8
copy span "[PERSON_NAME]"
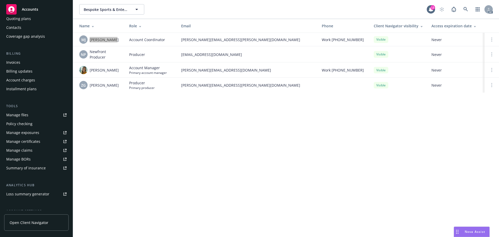
scroll to position [0, 0]
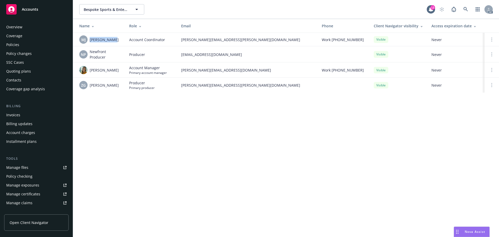
click at [31, 45] on div "Policies" at bounding box center [36, 45] width 60 height 8
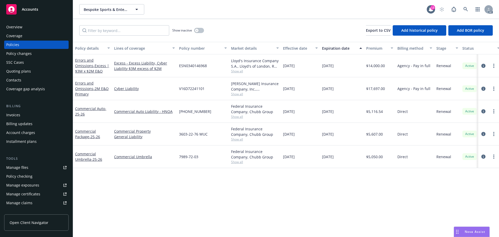
drag, startPoint x: 334, startPoint y: 67, endPoint x: 321, endPoint y: 67, distance: 13.0
click at [321, 67] on div "[DATE]" at bounding box center [342, 65] width 44 height 23
drag, startPoint x: 74, startPoint y: 56, endPoint x: 93, endPoint y: 65, distance: 21.3
click at [93, 65] on div "Errors and Omissions - Excess | $3M x $2M E&O" at bounding box center [92, 65] width 39 height 23
copy link "Errors and Omissions"
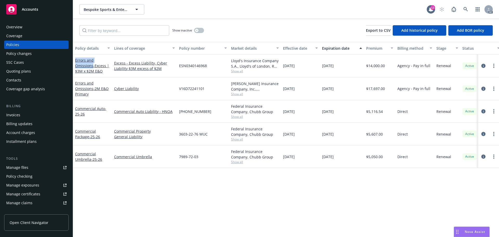
click at [77, 53] on button "Policy details" at bounding box center [92, 48] width 39 height 12
click at [101, 55] on div "Errors and Omissions - Excess | $3M x $2M E&O" at bounding box center [92, 65] width 39 height 23
drag, startPoint x: 77, startPoint y: 56, endPoint x: 98, endPoint y: 68, distance: 24.7
click at [98, 68] on div "Errors and Omissions - Excess | $3M x $2M E&O" at bounding box center [92, 65] width 39 height 23
drag, startPoint x: 75, startPoint y: 54, endPoint x: 93, endPoint y: 67, distance: 22.2
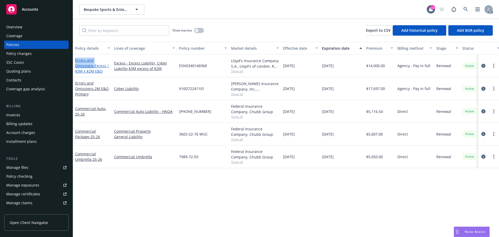
click at [93, 67] on div "Errors and Omissions - Excess | $3M x $2M E&O" at bounding box center [92, 65] width 39 height 23
copy link "Errors and Omissions"
drag, startPoint x: 351, startPoint y: 85, endPoint x: 322, endPoint y: 88, distance: 29.3
click at [322, 88] on div "[DATE]" at bounding box center [342, 88] width 44 height 23
copy span "[DATE]"
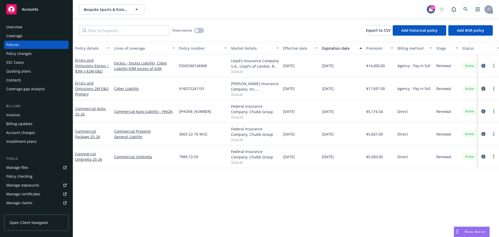
click at [482, 88] on link "circleInformation" at bounding box center [484, 89] width 6 height 6
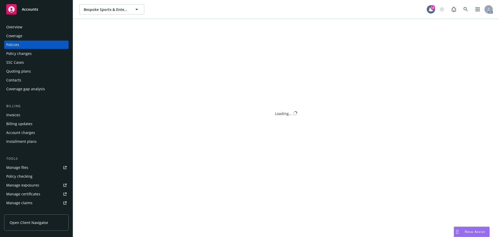
click at [485, 89] on div "Bespoke Sports & Entertainment LLC Bespoke Sports & Entertainment LLC 13 AC Sho…" at bounding box center [286, 118] width 426 height 237
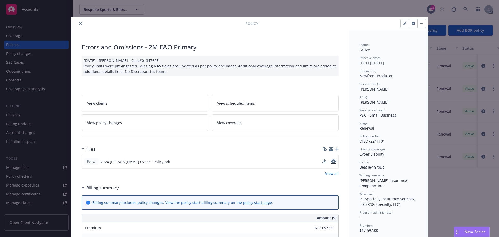
click at [332, 162] on icon "preview file" at bounding box center [333, 161] width 5 height 4
click at [333, 173] on link "View all" at bounding box center [332, 173] width 14 height 5
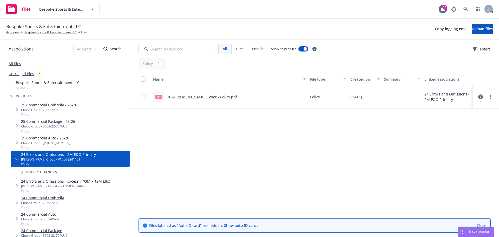
click at [15, 63] on link "All files" at bounding box center [15, 63] width 12 height 5
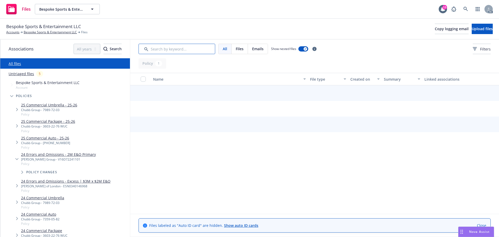
click at [196, 49] on input "Search by keyword..." at bounding box center [177, 49] width 77 height 10
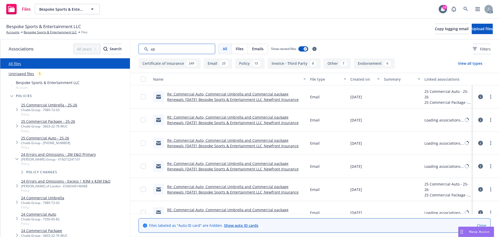
type input "app"
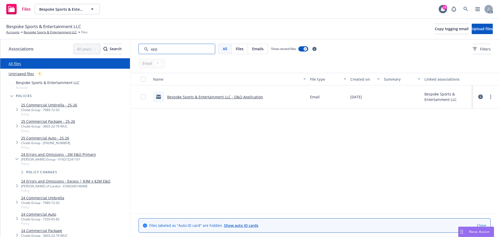
drag, startPoint x: 182, startPoint y: 49, endPoint x: 131, endPoint y: 49, distance: 51.0
click at [131, 49] on div "All Files Emails Show nested files Filters" at bounding box center [314, 49] width 369 height 19
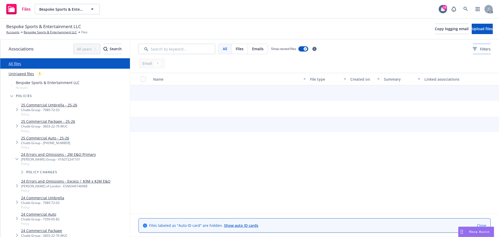
click at [483, 50] on button "Filters" at bounding box center [482, 49] width 18 height 10
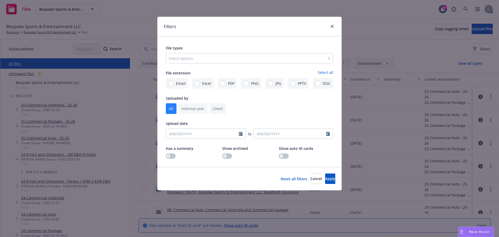
click at [255, 59] on div at bounding box center [246, 58] width 154 height 6
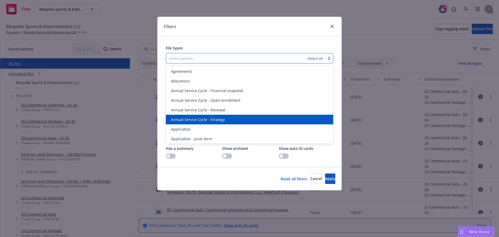
click at [211, 124] on div "Annual Service Cycle - Strategy" at bounding box center [250, 120] width 168 height 10
click at [211, 124] on div "Application" at bounding box center [250, 120] width 168 height 10
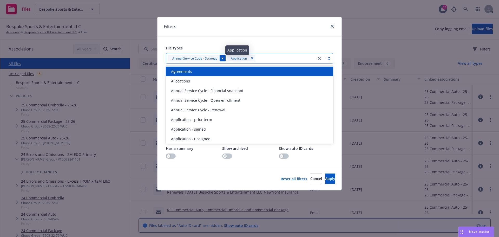
click at [221, 59] on icon "Remove [object Object]" at bounding box center [223, 58] width 4 height 4
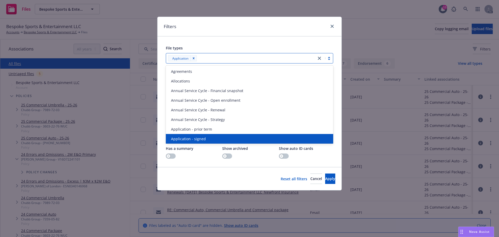
click at [197, 135] on div "Application - signed" at bounding box center [250, 139] width 168 height 10
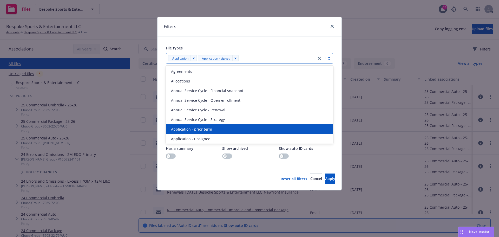
click at [200, 130] on span "Application - prior term" at bounding box center [191, 128] width 41 height 5
click at [200, 130] on span "Application - unsigned" at bounding box center [191, 128] width 40 height 5
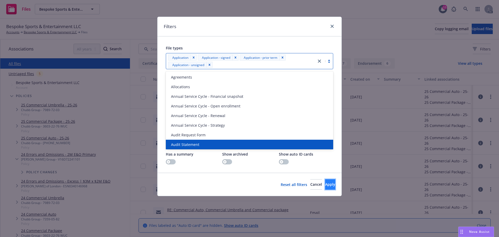
click at [325, 183] on button "Apply" at bounding box center [330, 184] width 10 height 10
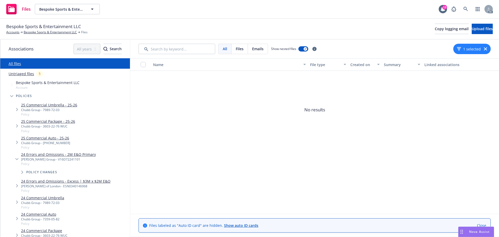
click at [482, 49] on div "1 selected" at bounding box center [472, 49] width 37 height 10
click at [485, 48] on icon "button" at bounding box center [485, 48] width 3 height 3
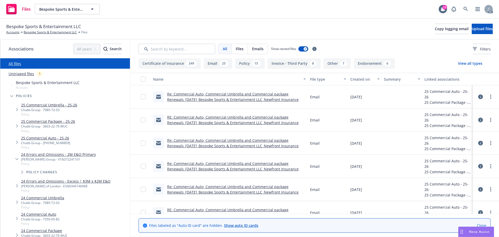
drag, startPoint x: 35, startPoint y: 31, endPoint x: 45, endPoint y: 25, distance: 11.6
click at [35, 31] on link "Bespoke Sports & Entertainment LLC" at bounding box center [50, 32] width 53 height 5
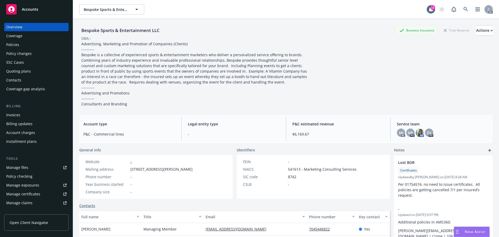
drag, startPoint x: 22, startPoint y: 45, endPoint x: 28, endPoint y: 45, distance: 6.0
click at [22, 45] on div "Policies" at bounding box center [36, 45] width 60 height 8
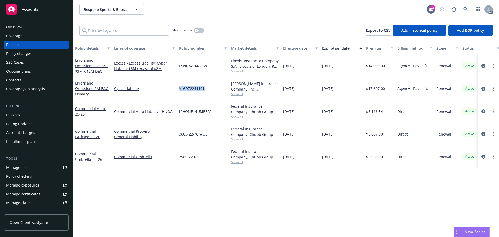
drag, startPoint x: 210, startPoint y: 86, endPoint x: 177, endPoint y: 86, distance: 32.3
click at [177, 86] on div "V16D72241101" at bounding box center [203, 88] width 52 height 23
copy span "V16D72241101"
drag, startPoint x: 349, startPoint y: 91, endPoint x: 319, endPoint y: 89, distance: 30.0
click at [319, 89] on div "Errors and Omissions - 2M E&O Primary Cyber Liability V16D72241101 [PERSON_NAME…" at bounding box center [324, 88] width 502 height 23
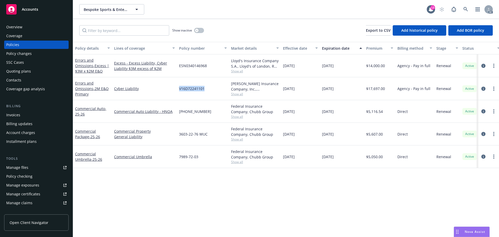
copy div "[DATE]"
click at [34, 29] on div "Overview" at bounding box center [36, 27] width 60 height 8
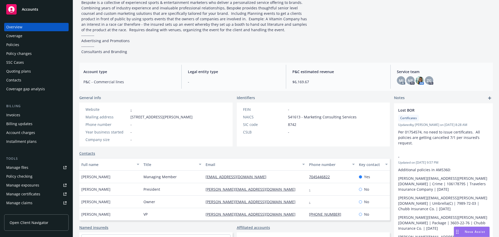
scroll to position [101, 0]
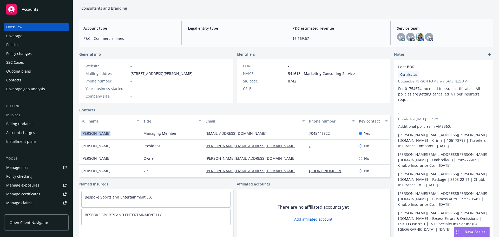
drag, startPoint x: 98, startPoint y: 133, endPoint x: 82, endPoint y: 134, distance: 16.4
click at [82, 134] on div "[PERSON_NAME]" at bounding box center [110, 133] width 62 height 12
copy span "[PERSON_NAME]"
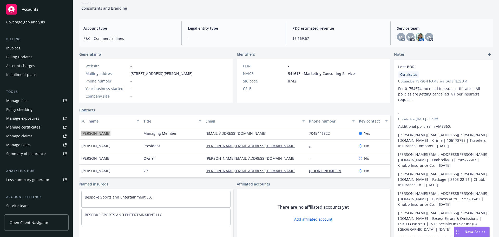
scroll to position [102, 0]
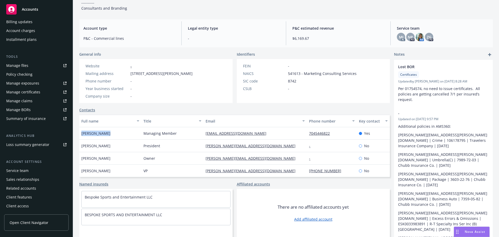
click at [26, 168] on div "Service team" at bounding box center [17, 170] width 22 height 8
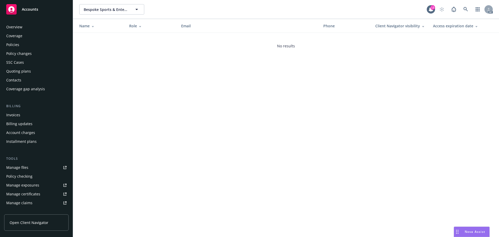
scroll to position [102, 0]
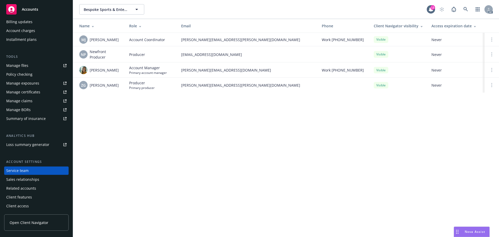
drag, startPoint x: 113, startPoint y: 86, endPoint x: 89, endPoint y: 88, distance: 23.7
click at [89, 88] on td "ZG [PERSON_NAME]" at bounding box center [99, 85] width 52 height 15
copy span "[PERSON_NAME]"
